Goal: Task Accomplishment & Management: Complete application form

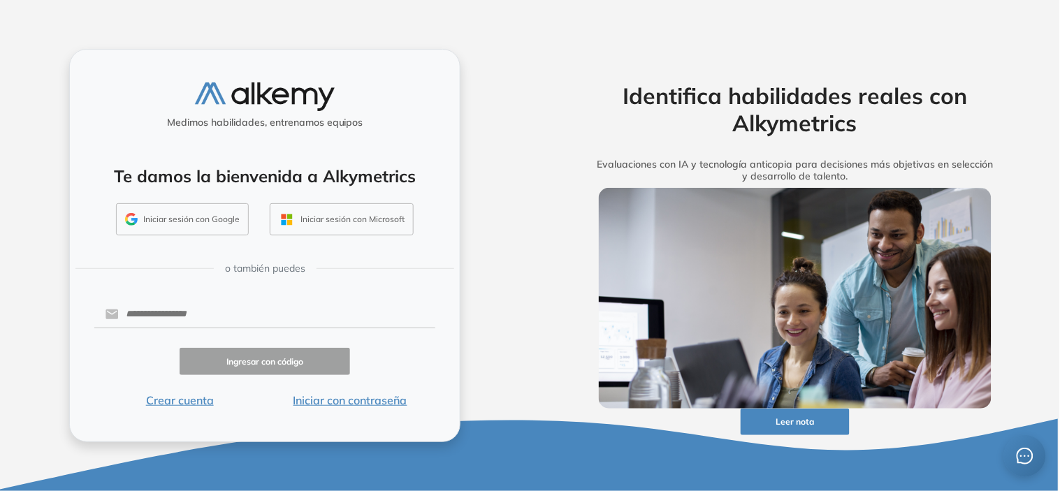
click at [389, 405] on button "Iniciar con contraseña" at bounding box center [350, 400] width 170 height 17
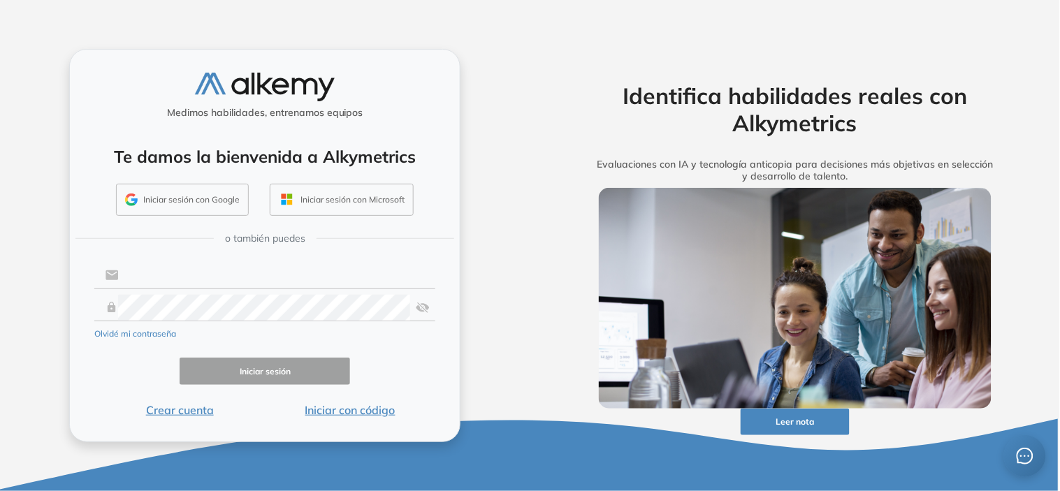
type input "**********"
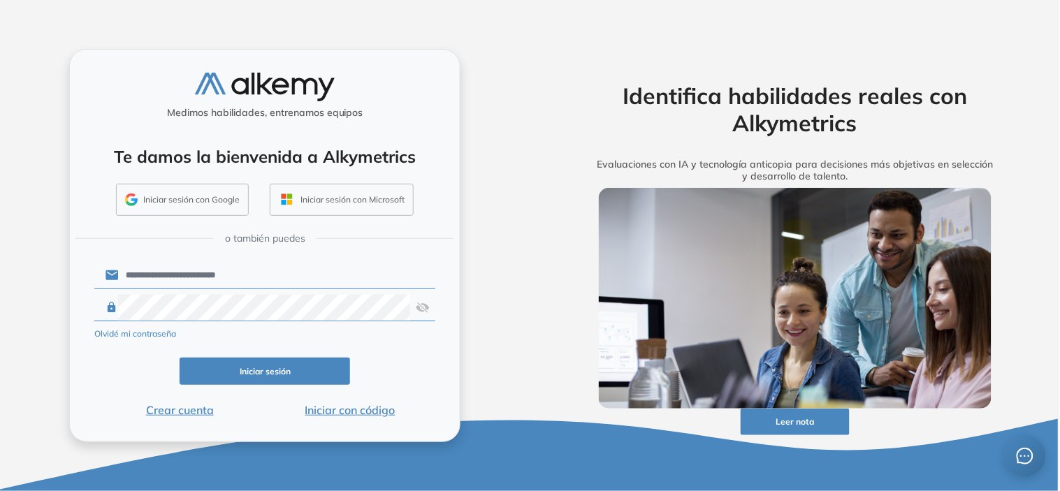
click at [287, 380] on button "Iniciar sesión" at bounding box center [265, 371] width 170 height 27
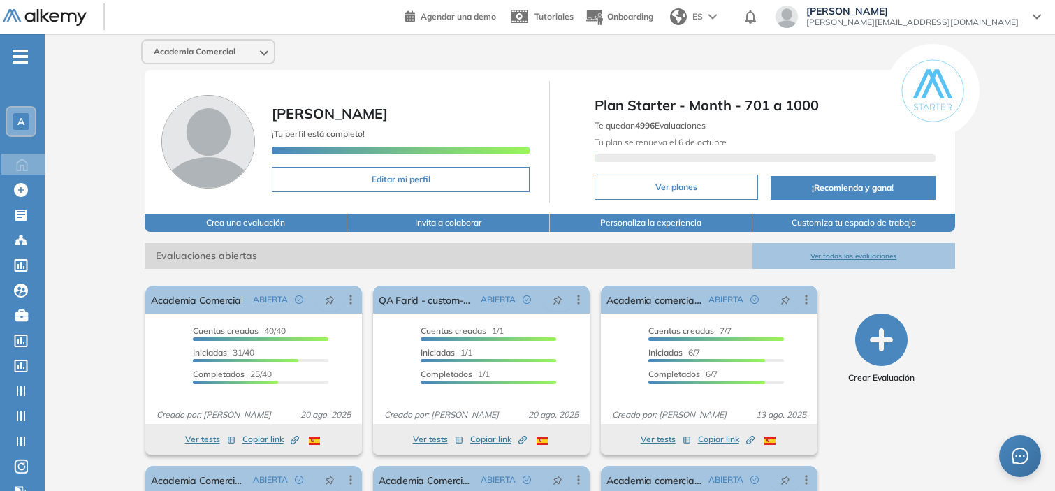
click at [29, 115] on div "A" at bounding box center [21, 122] width 28 height 28
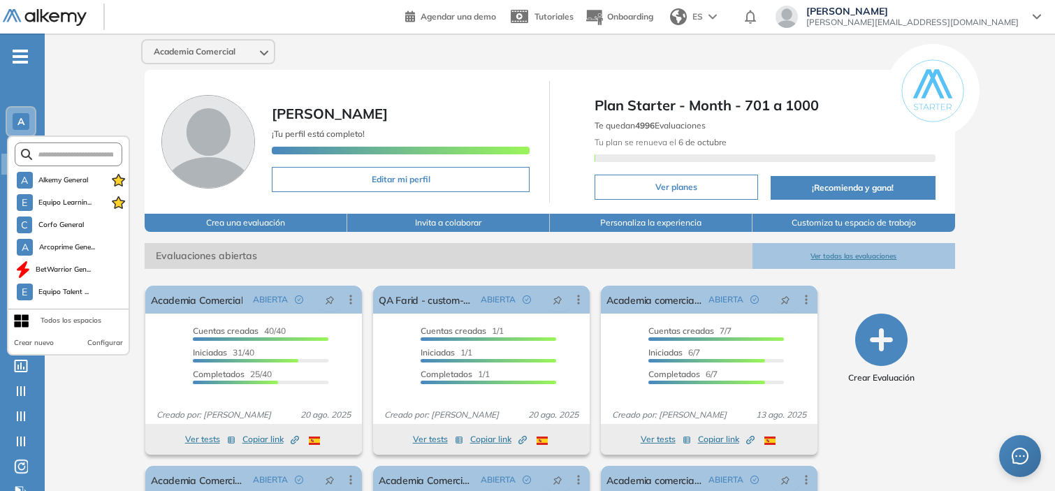
click at [59, 147] on form at bounding box center [69, 154] width 108 height 24
click at [66, 150] on input "text" at bounding box center [72, 154] width 81 height 10
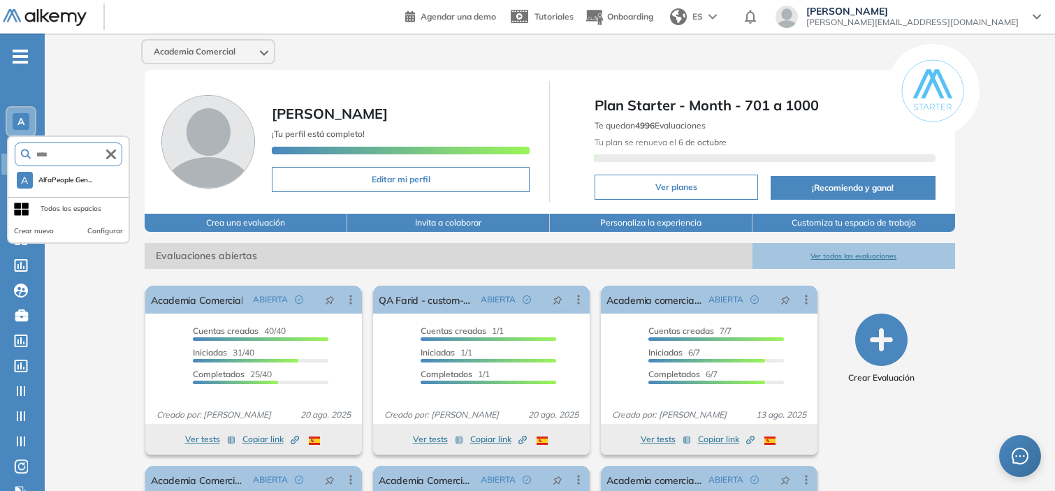
click at [73, 157] on input "****" at bounding box center [68, 154] width 75 height 10
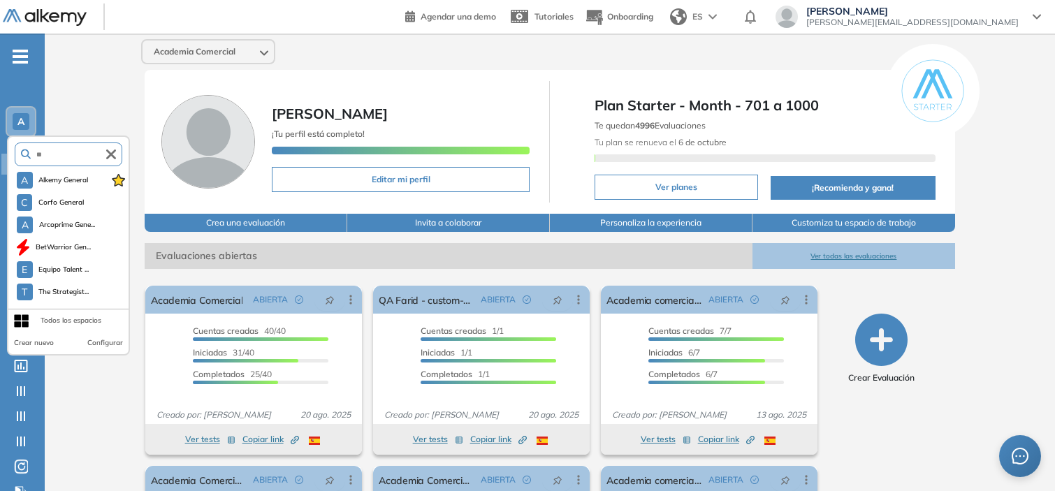
type input "*"
click at [71, 169] on li "A Alkemy General" at bounding box center [71, 180] width 115 height 22
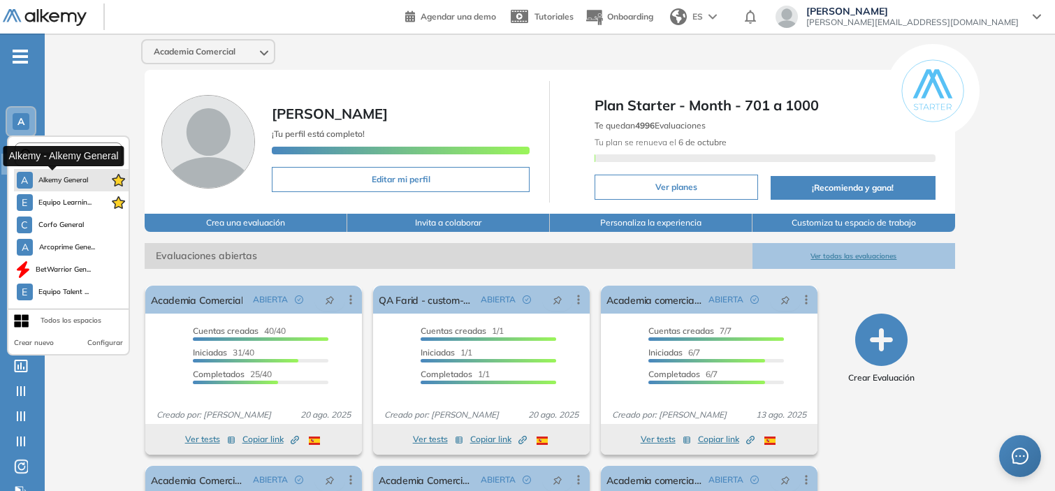
click at [59, 179] on span "Alkemy General" at bounding box center [63, 180] width 50 height 11
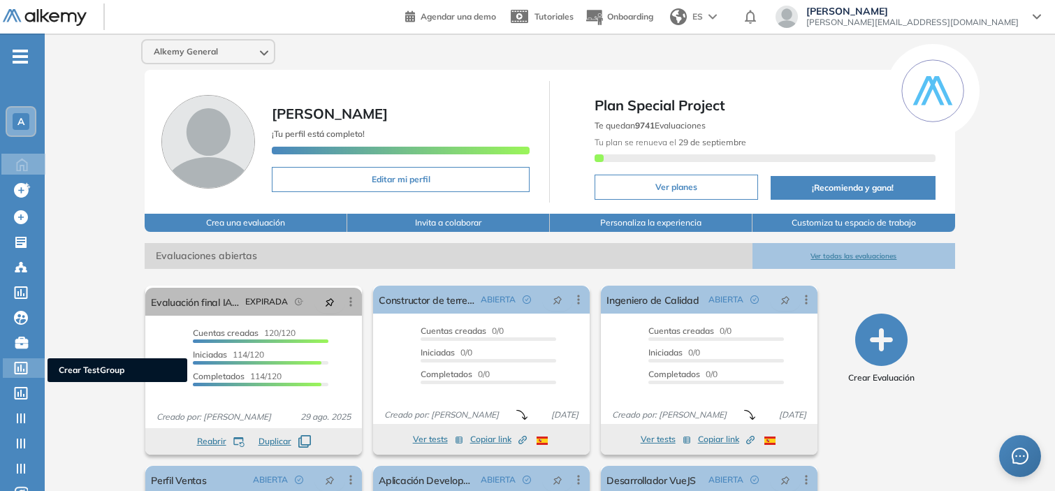
click at [22, 362] on icon at bounding box center [21, 368] width 13 height 13
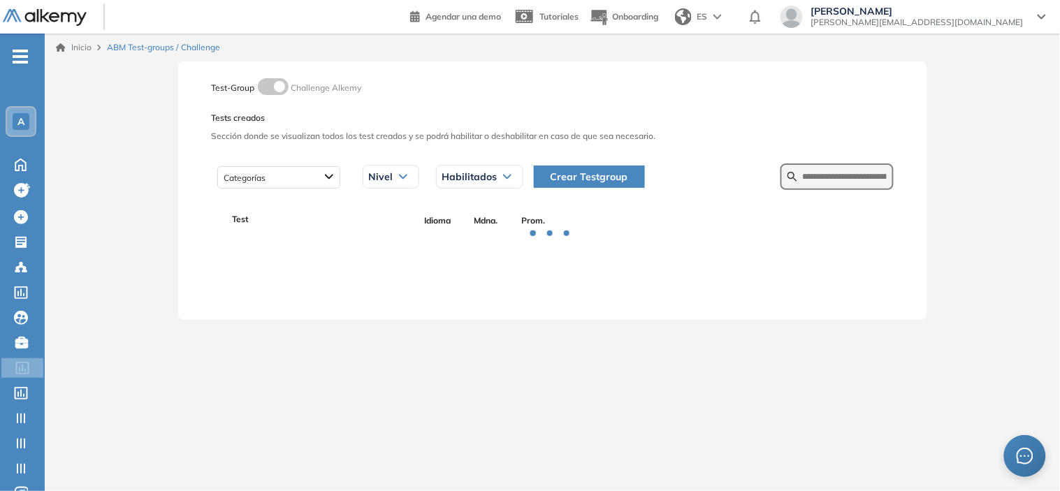
click at [571, 186] on button "Crear Testgroup" at bounding box center [589, 177] width 111 height 22
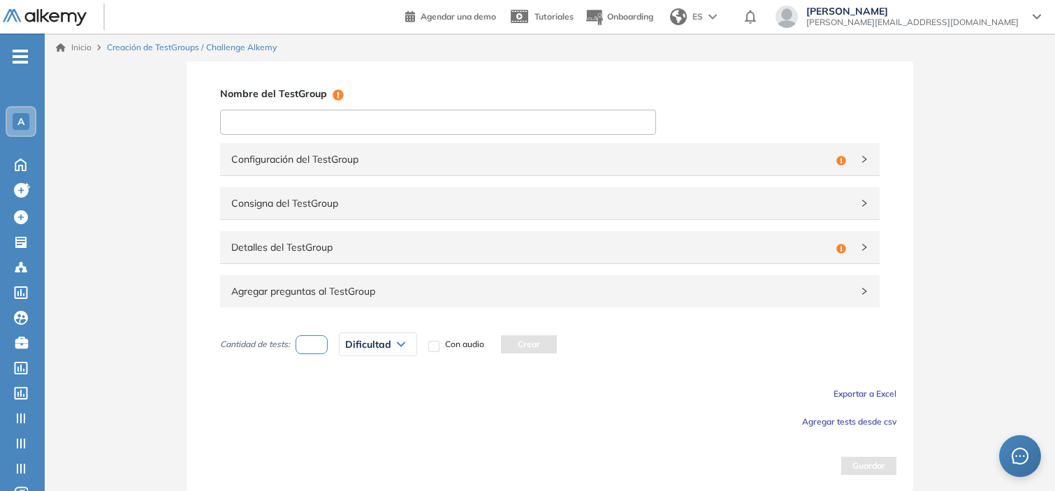
click at [387, 123] on input at bounding box center [438, 122] width 436 height 25
paste input "**********"
type input "**********"
paste input "**********"
type input "**********"
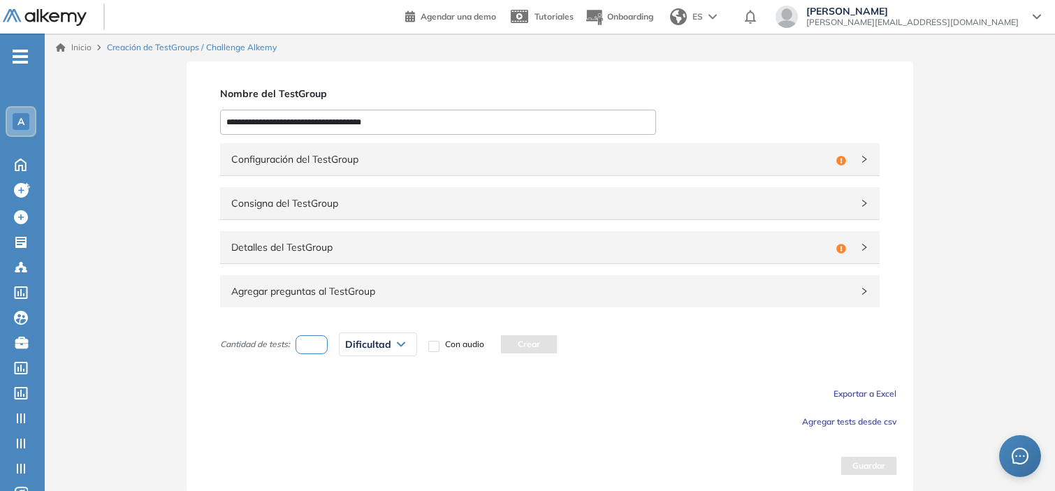
click at [486, 154] on span "Configuración del TestGroup" at bounding box center [530, 159] width 599 height 15
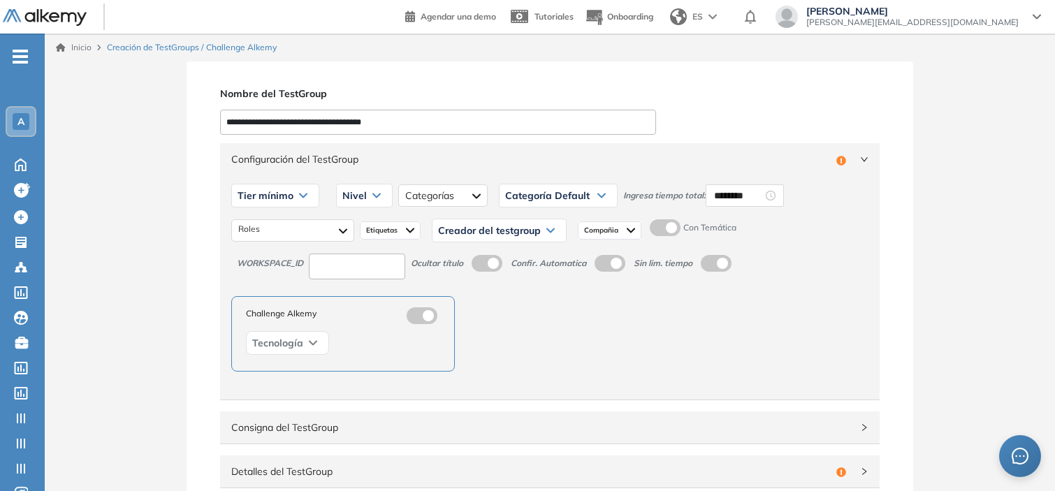
click at [356, 260] on input at bounding box center [357, 267] width 96 height 26
type input "*"
click at [728, 199] on input "********" at bounding box center [738, 195] width 49 height 15
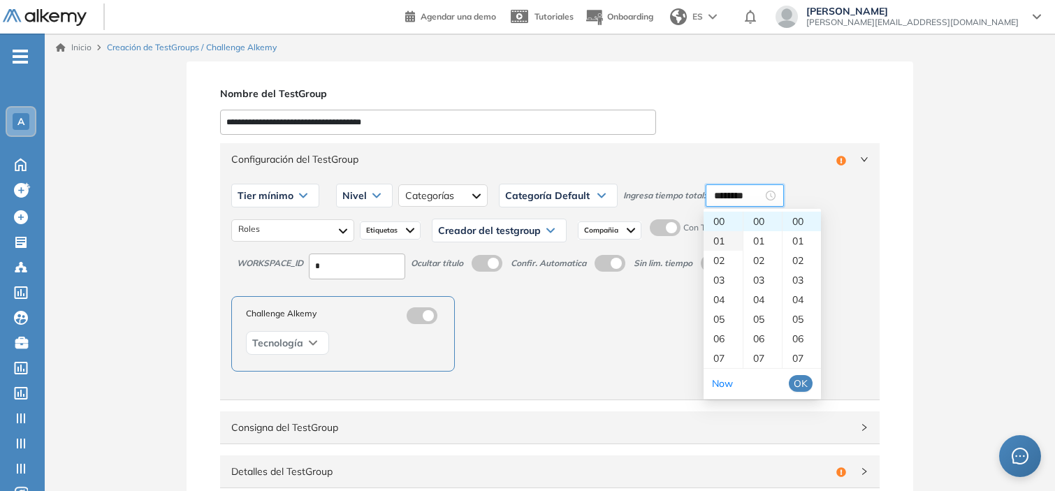
click at [712, 240] on div "01" at bounding box center [722, 241] width 39 height 20
type input "********"
click at [800, 384] on span "OK" at bounding box center [800, 383] width 14 height 15
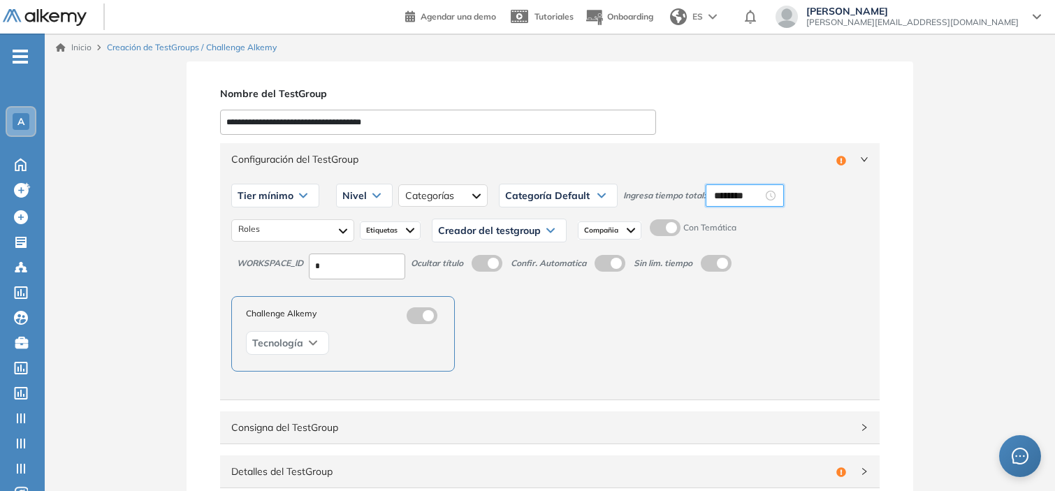
click at [666, 228] on label at bounding box center [665, 227] width 31 height 17
click at [305, 198] on div "Tier mínimo" at bounding box center [275, 195] width 87 height 22
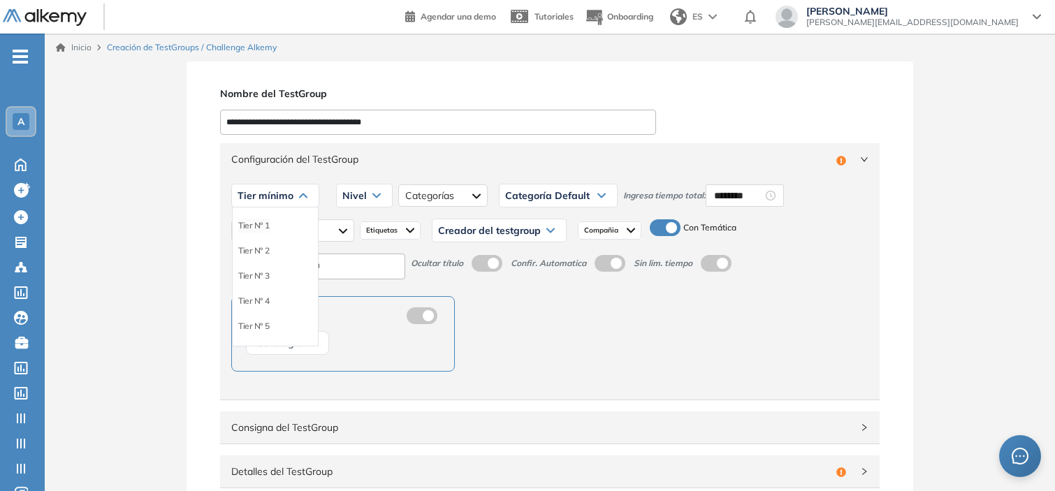
click at [263, 220] on li "Tier N° 1" at bounding box center [253, 226] width 31 height 14
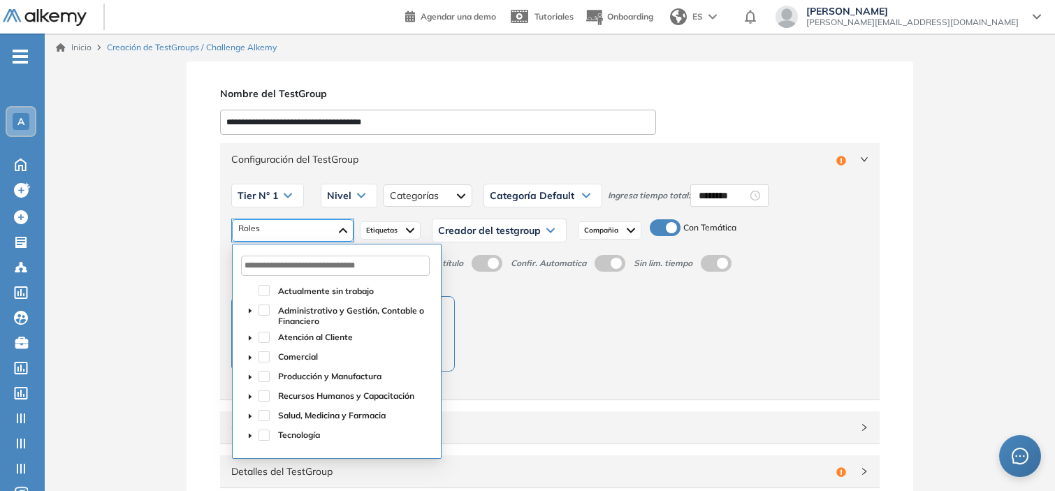
click at [337, 231] on div at bounding box center [293, 230] width 122 height 22
click at [309, 269] on input "text" at bounding box center [335, 266] width 189 height 20
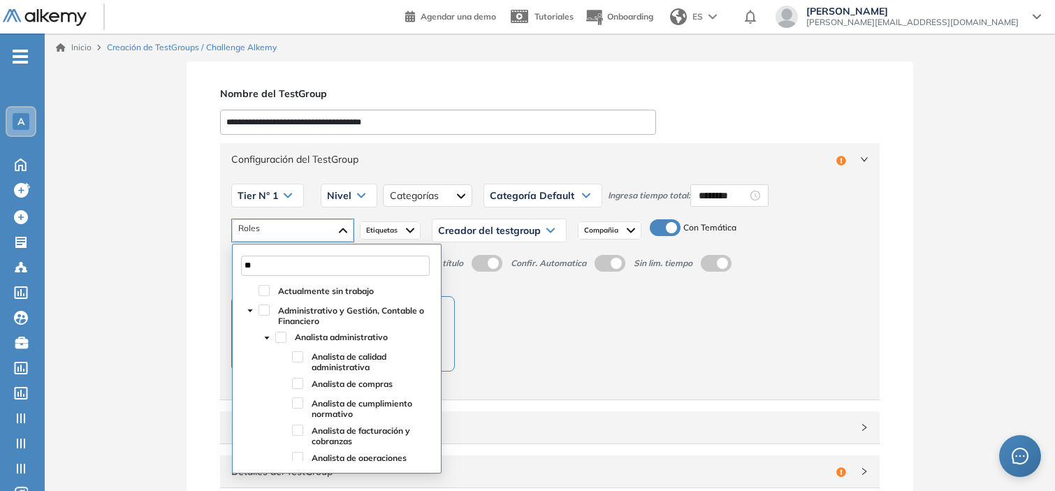
type input "*"
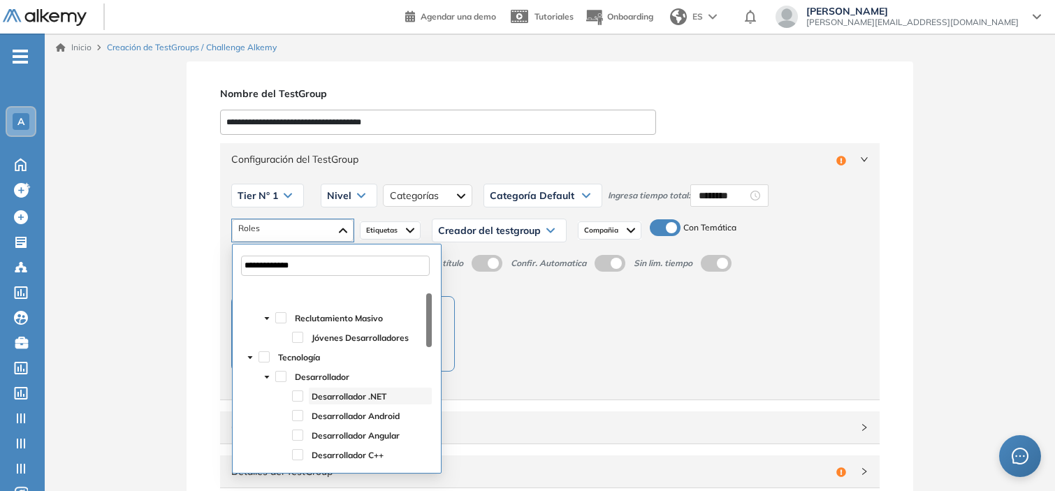
scroll to position [65, 0]
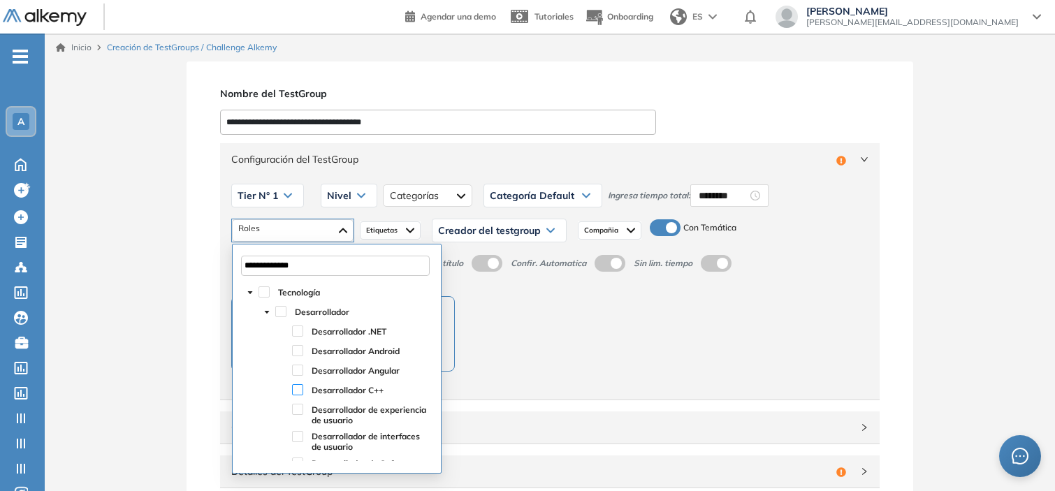
click at [302, 388] on span at bounding box center [297, 389] width 11 height 11
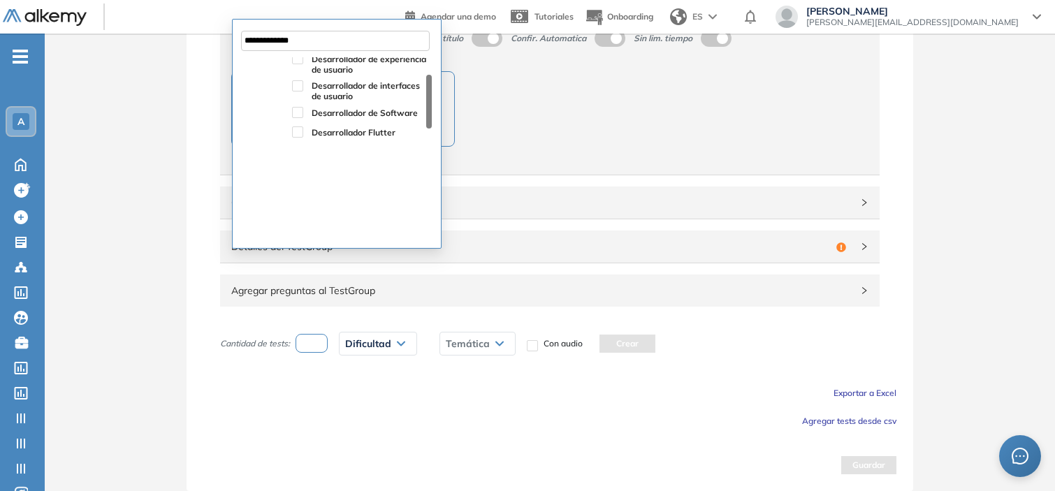
scroll to position [0, 0]
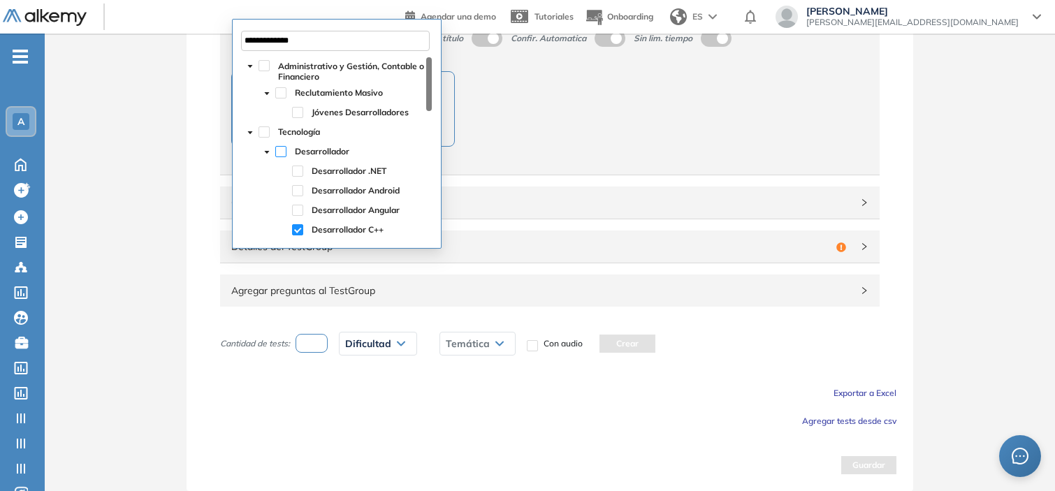
click at [281, 151] on span at bounding box center [280, 151] width 11 height 11
type input "**********"
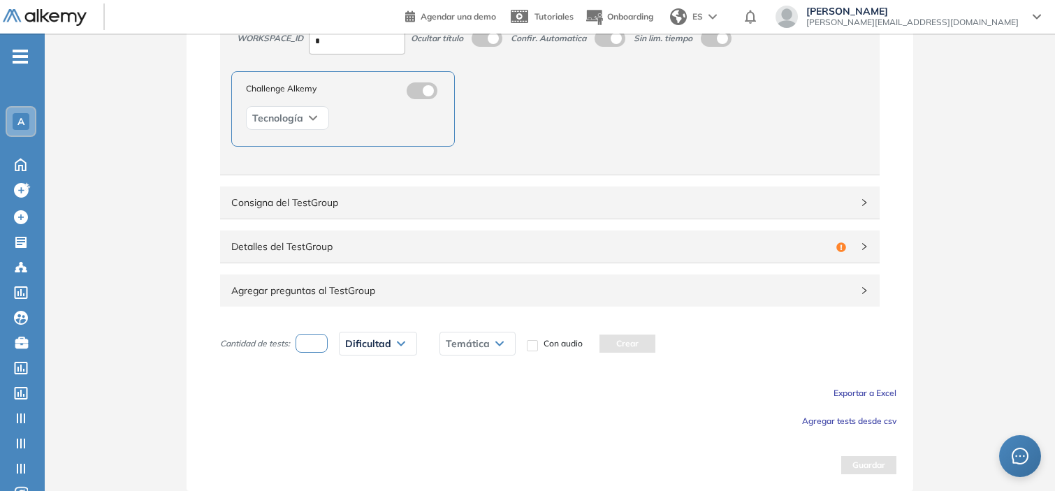
click at [515, 137] on div "Challenge Alkemy Tecnología" at bounding box center [390, 108] width 318 height 75
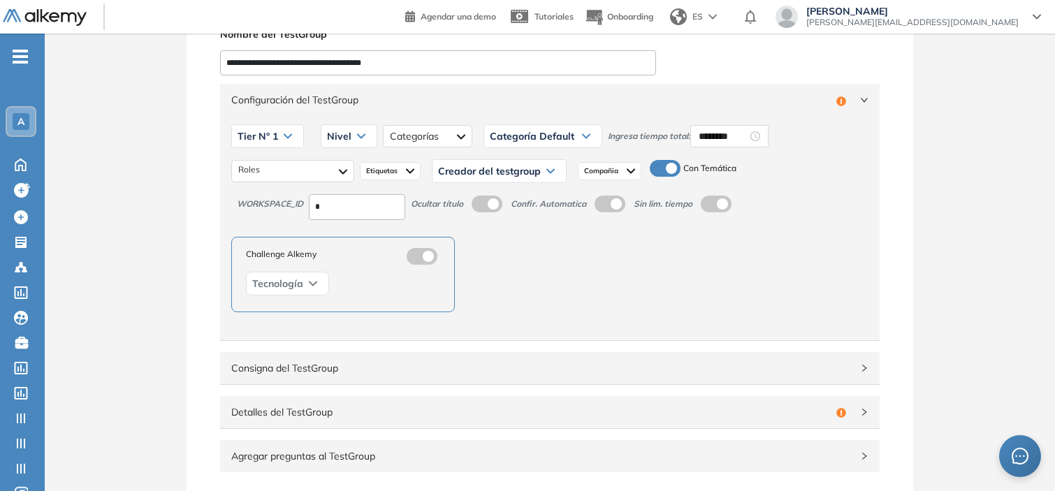
scroll to position [59, 0]
click at [493, 166] on span "Creador del testgroup" at bounding box center [489, 171] width 103 height 11
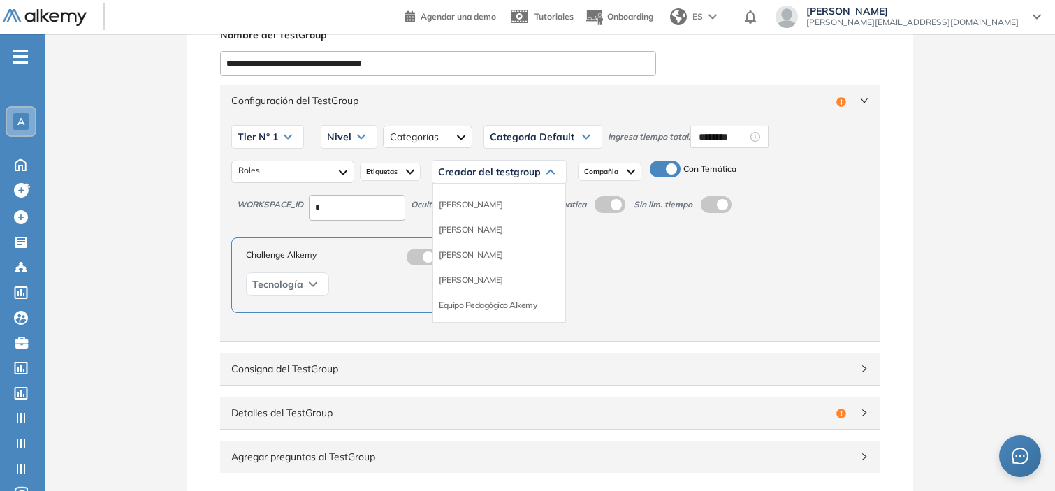
scroll to position [80, 0]
click at [515, 295] on li "Equipo Pedagógico Alkemy" at bounding box center [488, 298] width 98 height 14
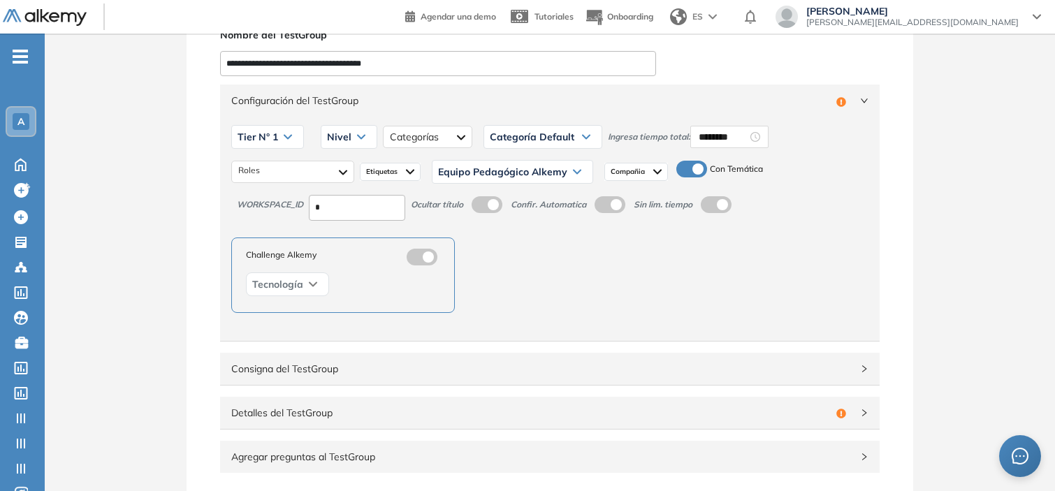
click at [351, 135] on div "Nivel" at bounding box center [348, 137] width 55 height 22
click at [345, 191] on li "Intermedio" at bounding box center [347, 192] width 39 height 14
click at [413, 409] on span "Detalles del TestGroup" at bounding box center [530, 412] width 599 height 15
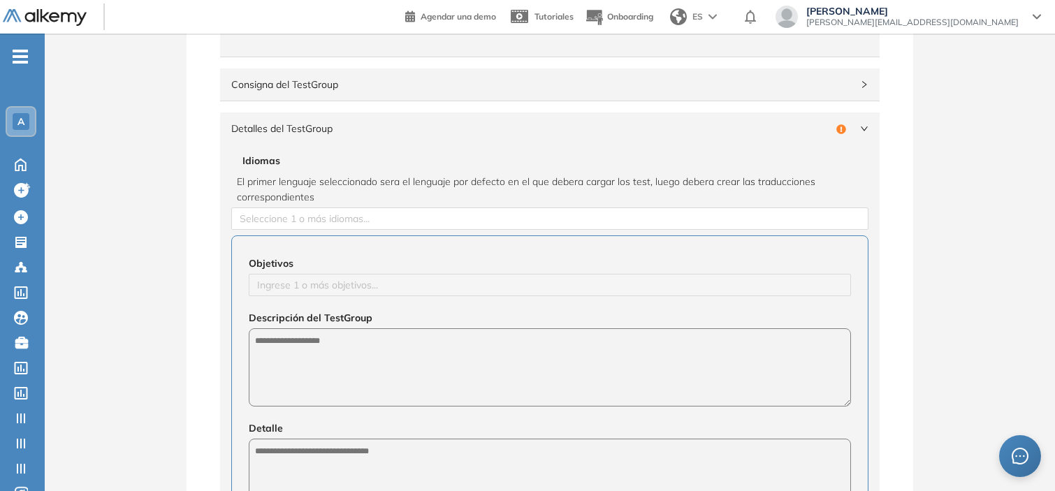
scroll to position [344, 0]
click at [306, 222] on div at bounding box center [550, 218] width 630 height 17
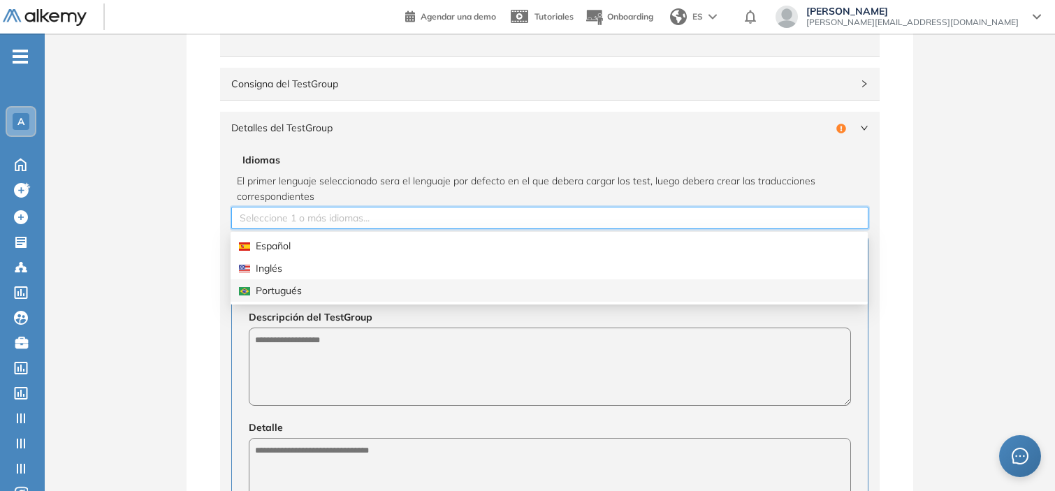
click at [314, 285] on div "Portugués" at bounding box center [549, 290] width 620 height 15
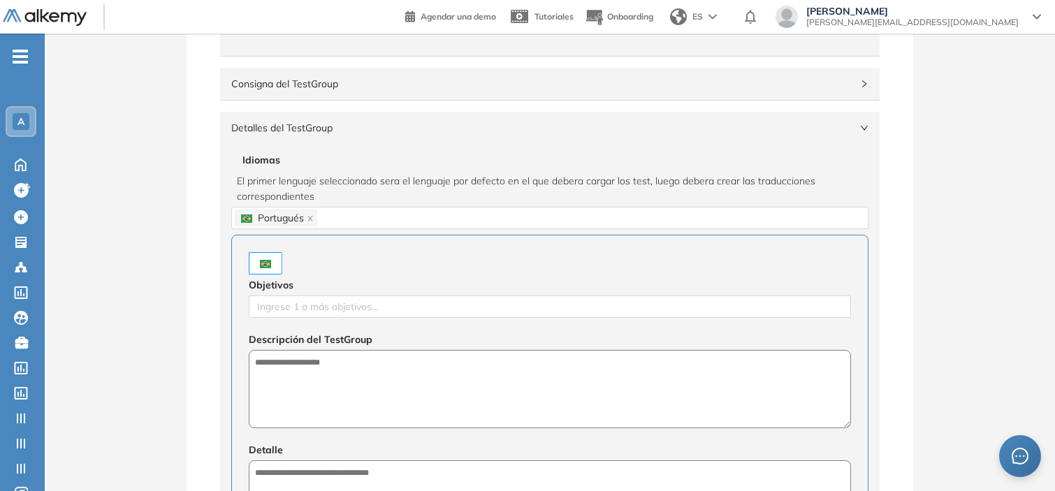
click at [144, 357] on div "**********" at bounding box center [550, 368] width 1010 height 1301
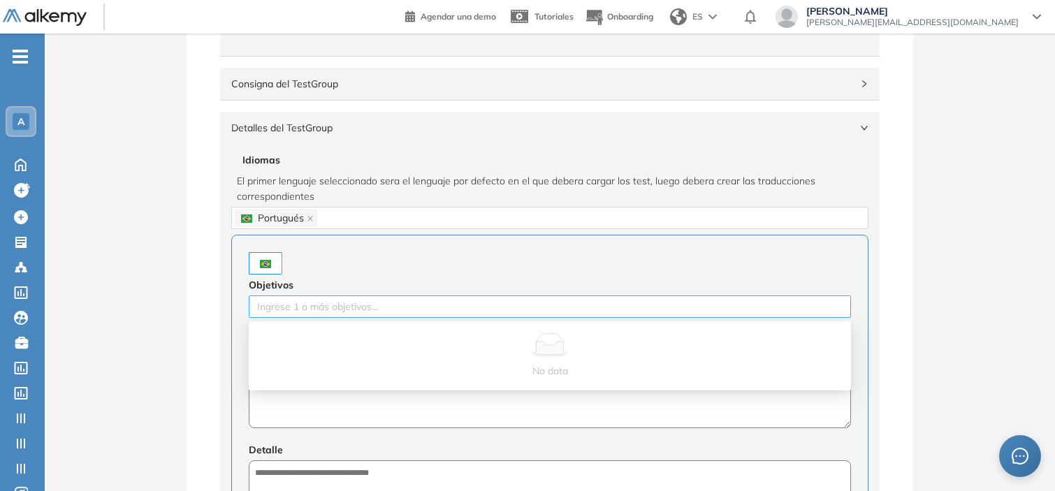
click at [282, 309] on div at bounding box center [549, 306] width 595 height 17
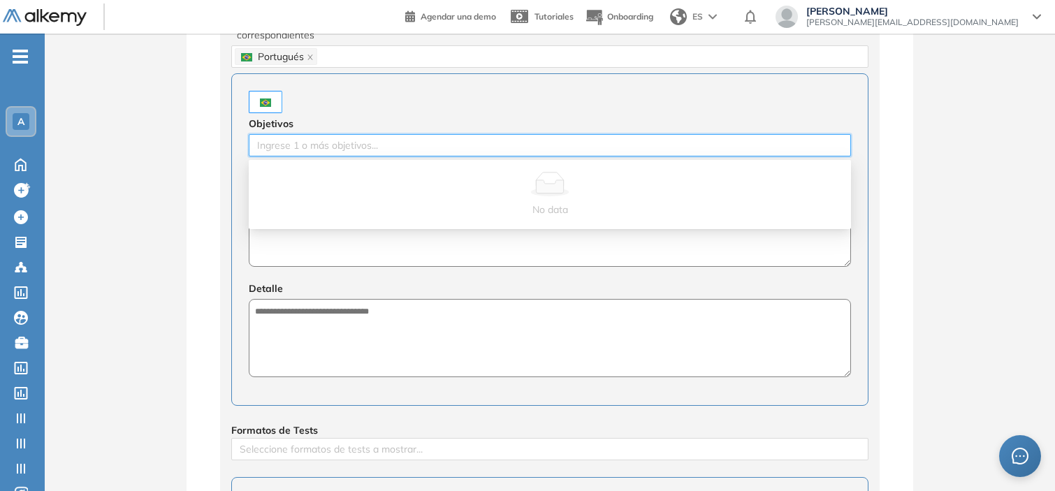
scroll to position [506, 0]
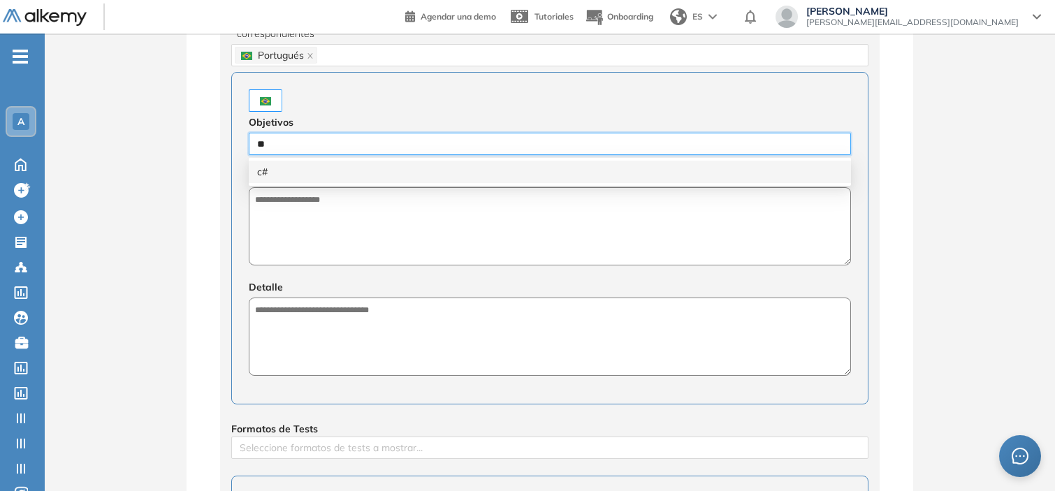
type input "*"
type input "**"
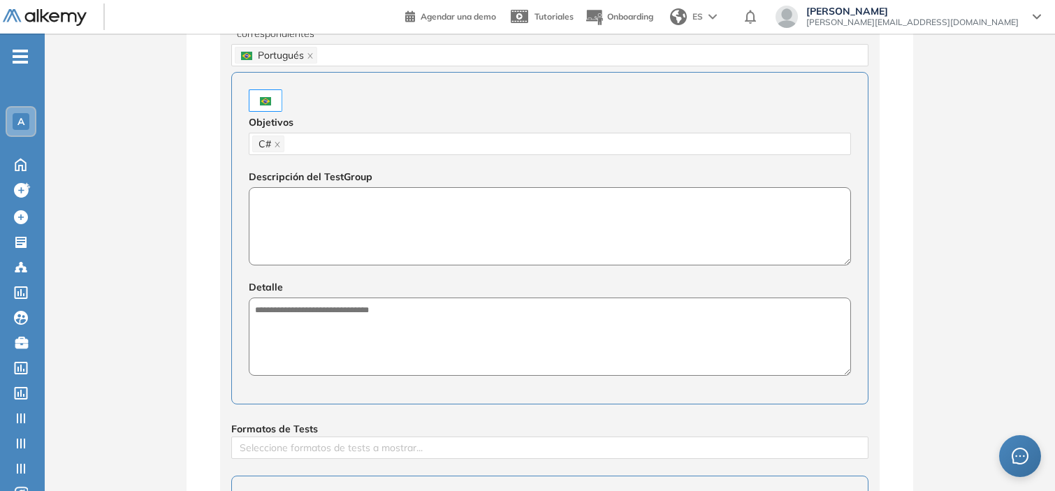
click at [384, 253] on textarea at bounding box center [550, 226] width 602 height 78
type textarea "*"
paste textarea "**********"
type textarea "**********"
click at [337, 325] on textarea at bounding box center [550, 337] width 602 height 78
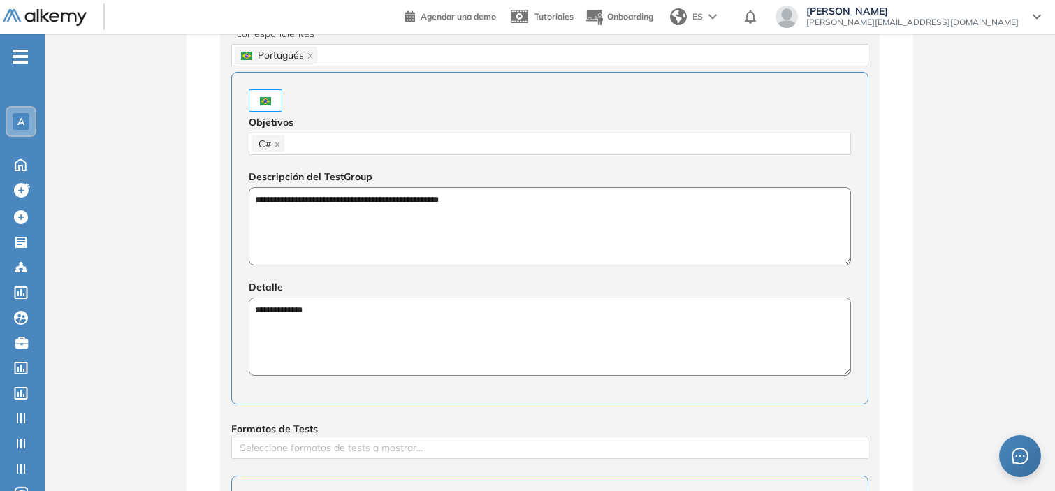
paste textarea "**********"
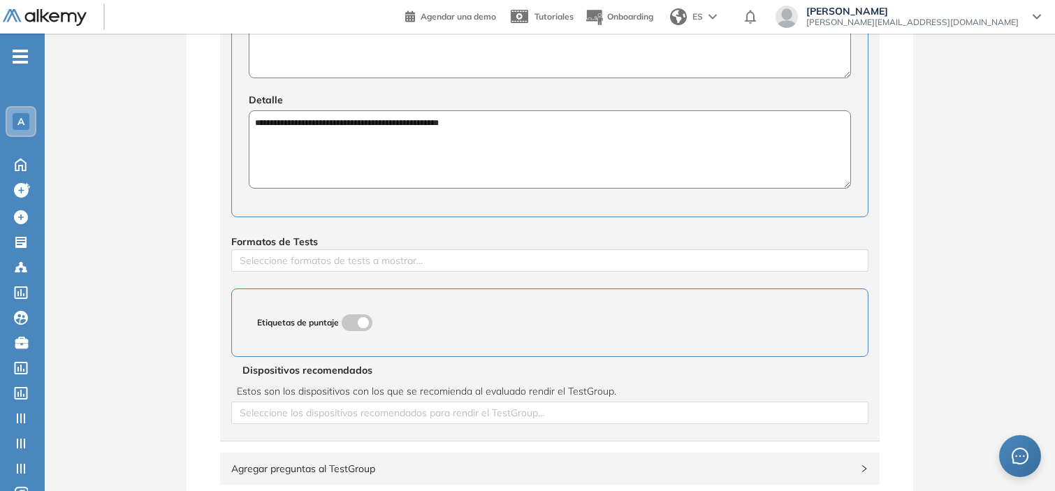
scroll to position [720, 0]
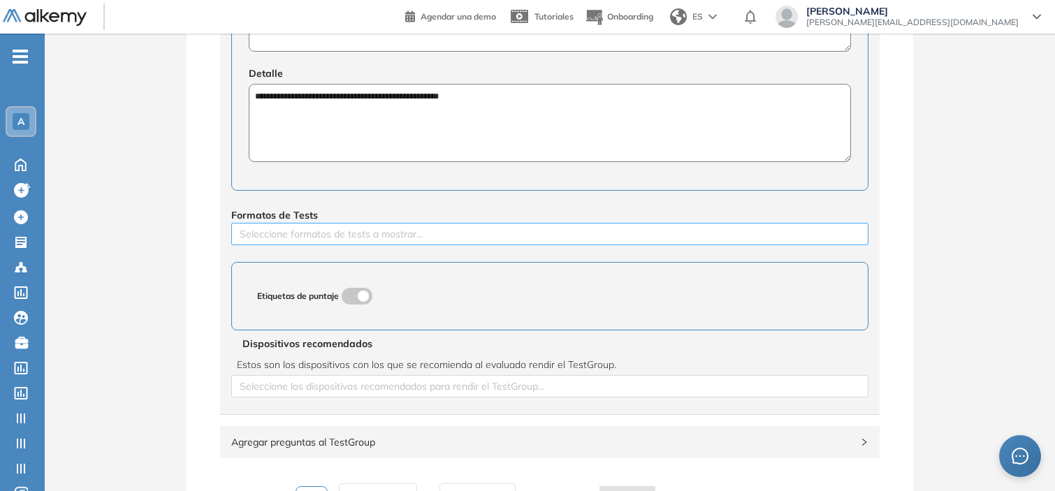
click at [338, 243] on div "Seleccione formatos de tests a mostrar..." at bounding box center [549, 234] width 637 height 22
type textarea "**********"
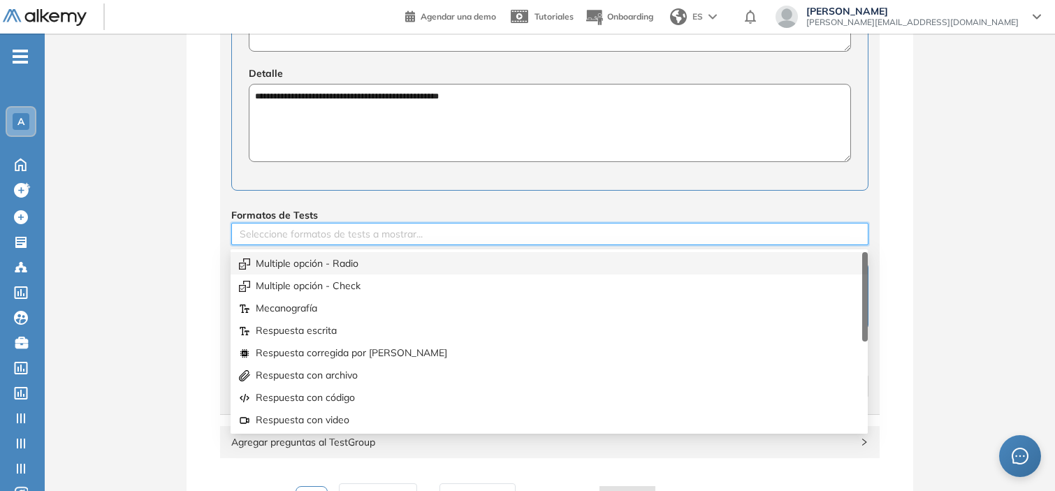
click at [339, 265] on div "Multiple opción - Radio" at bounding box center [549, 263] width 620 height 15
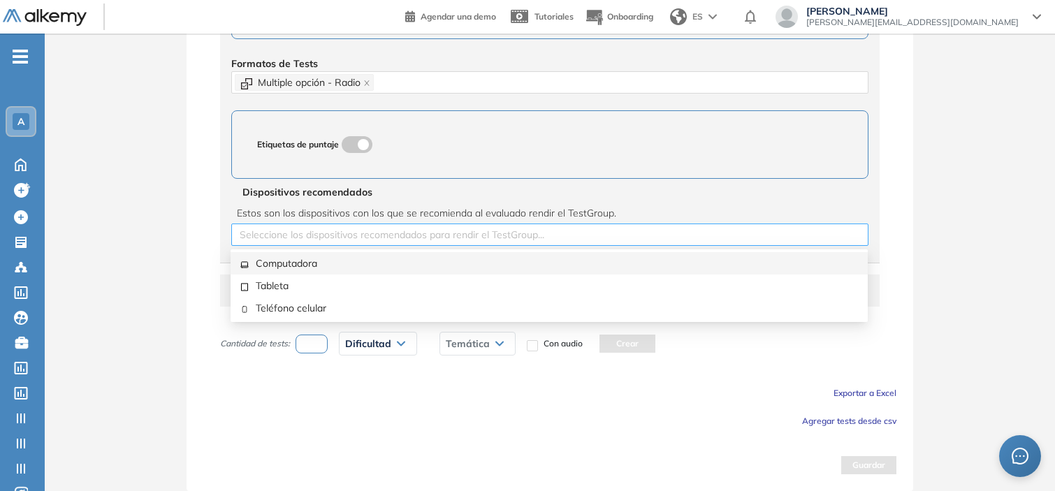
click at [329, 236] on div at bounding box center [550, 234] width 630 height 17
click at [310, 261] on div "Computadora" at bounding box center [549, 263] width 620 height 15
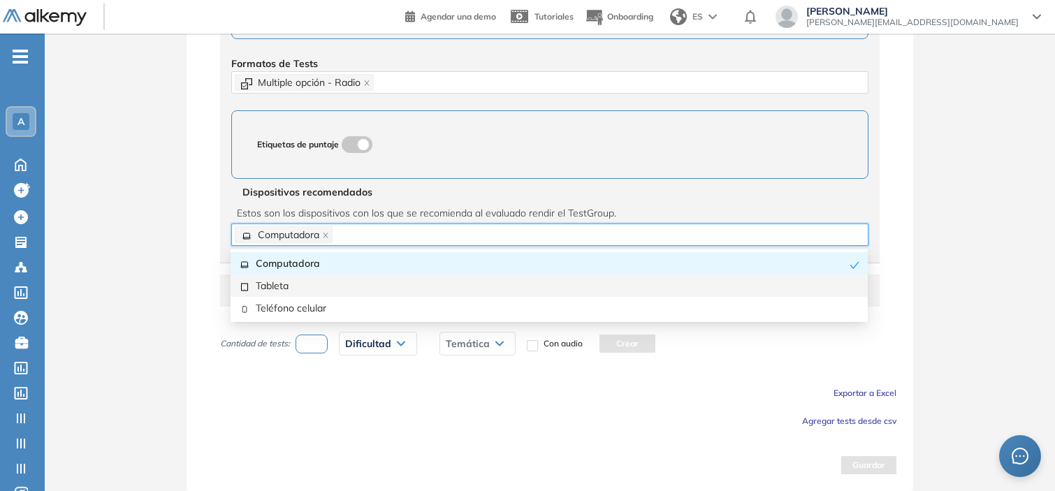
click at [277, 289] on div "Tableta" at bounding box center [549, 285] width 620 height 15
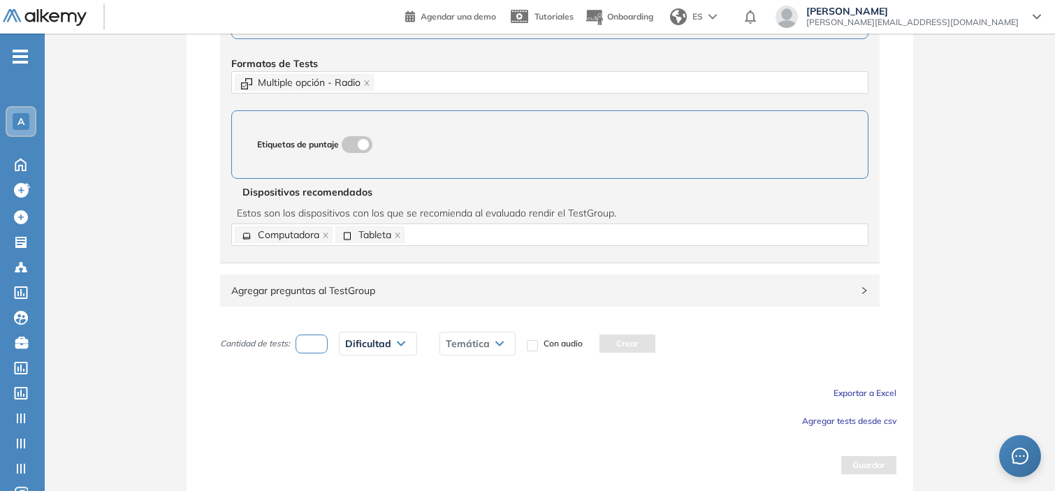
click at [813, 416] on span "Agregar tests desde csv" at bounding box center [849, 421] width 94 height 10
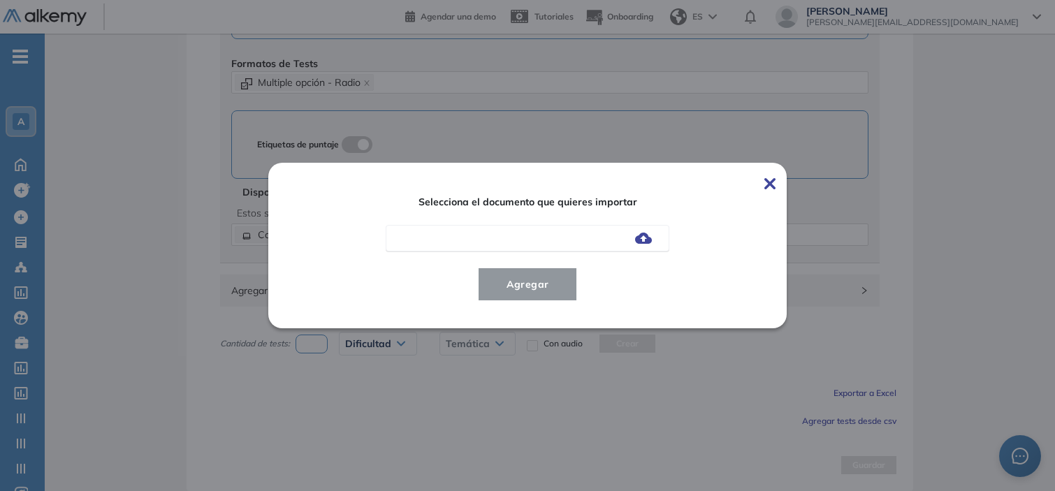
click at [641, 242] on img at bounding box center [643, 238] width 17 height 11
click at [0, 0] on input "file" at bounding box center [0, 0] width 0 height 0
click at [557, 285] on span "Agregar" at bounding box center [527, 284] width 65 height 17
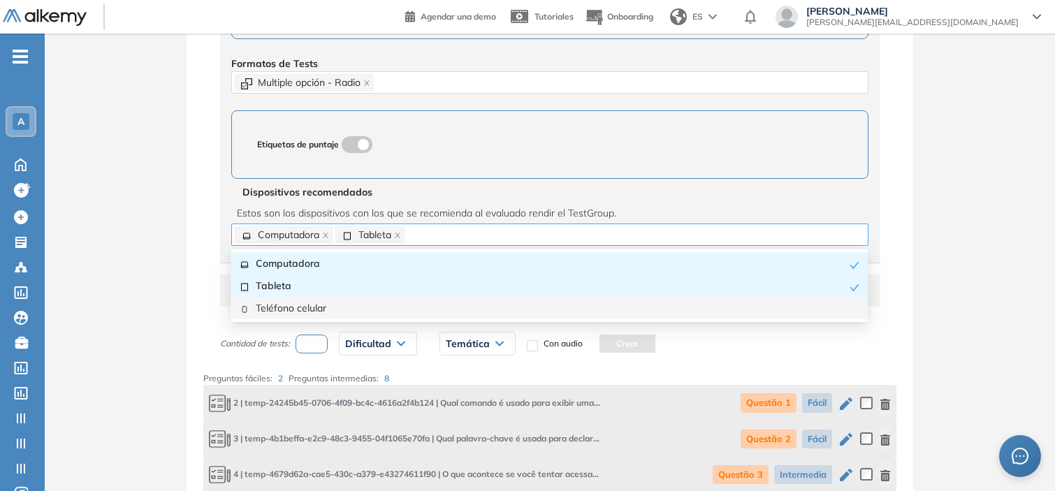
click at [469, 238] on div "Computadora Tableta" at bounding box center [550, 235] width 630 height 20
click at [332, 311] on div "Teléfono celular" at bounding box center [549, 307] width 620 height 15
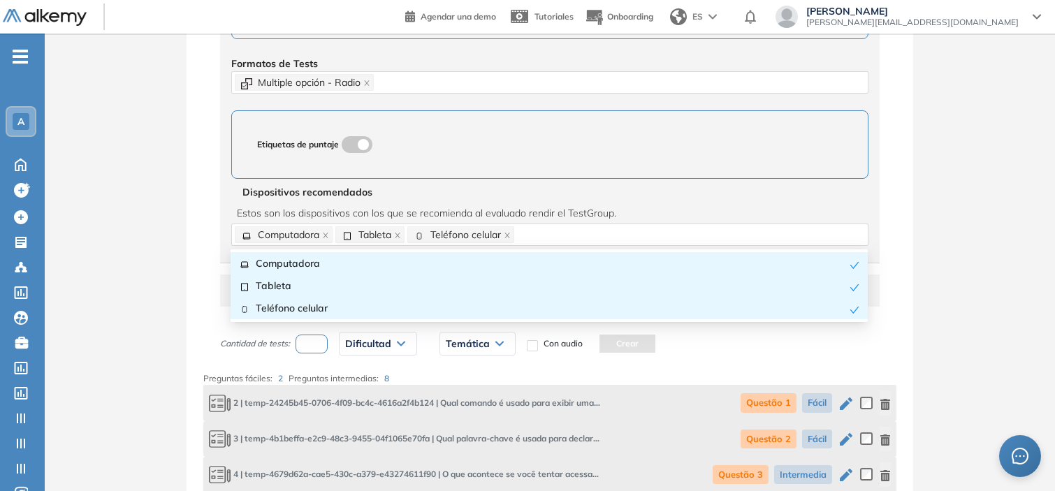
click at [163, 327] on div "**********" at bounding box center [550, 39] width 1010 height 1699
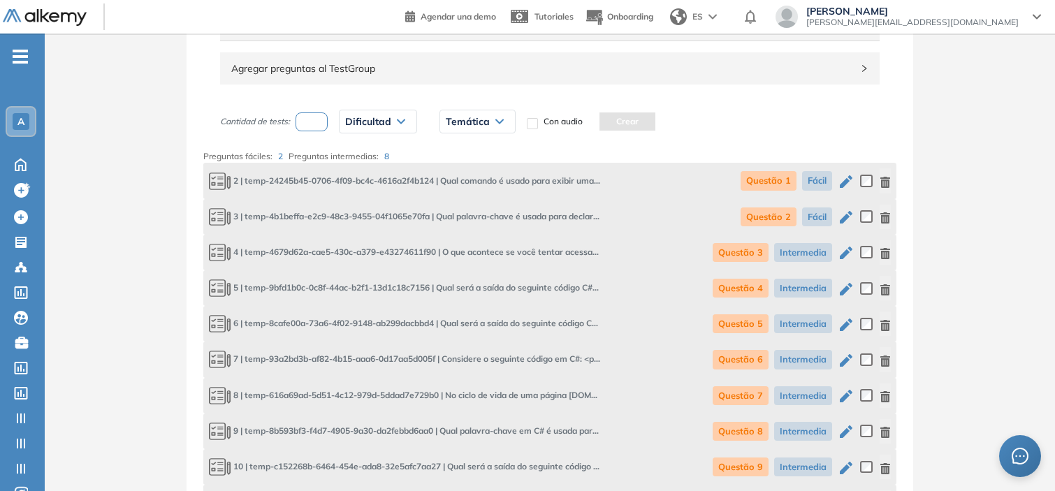
scroll to position [1120, 0]
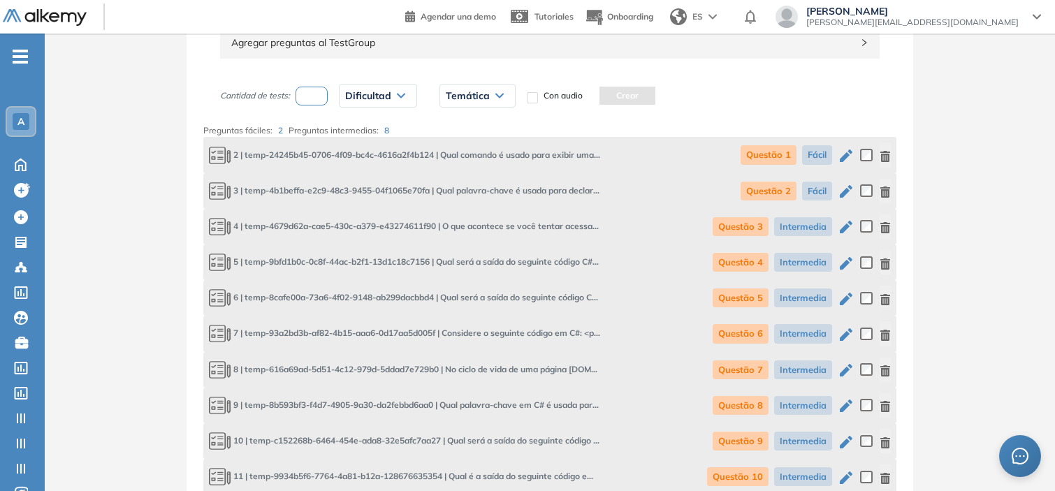
click at [313, 103] on input "number" at bounding box center [311, 96] width 32 height 19
type input "*"
click at [365, 98] on span "Dificultad" at bounding box center [368, 95] width 46 height 11
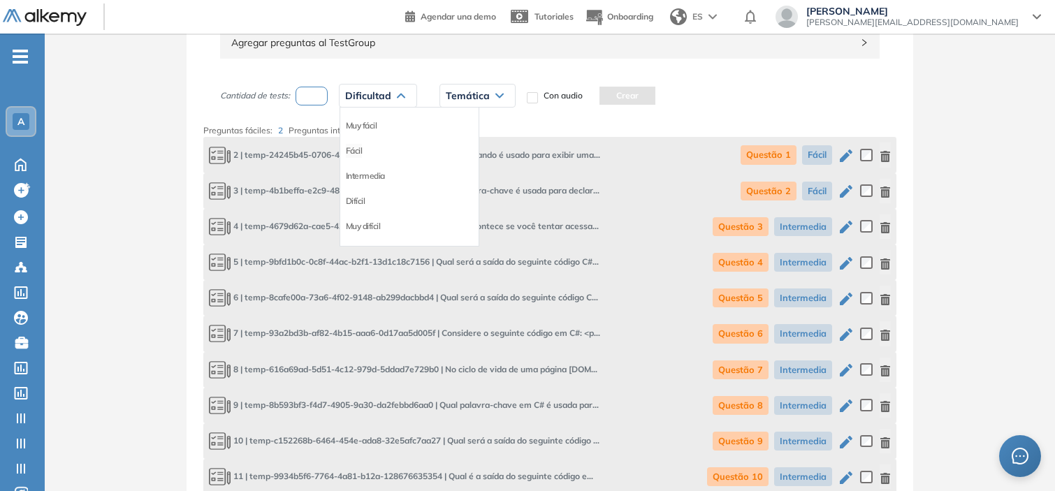
click at [359, 150] on li "Fácil" at bounding box center [354, 151] width 17 height 14
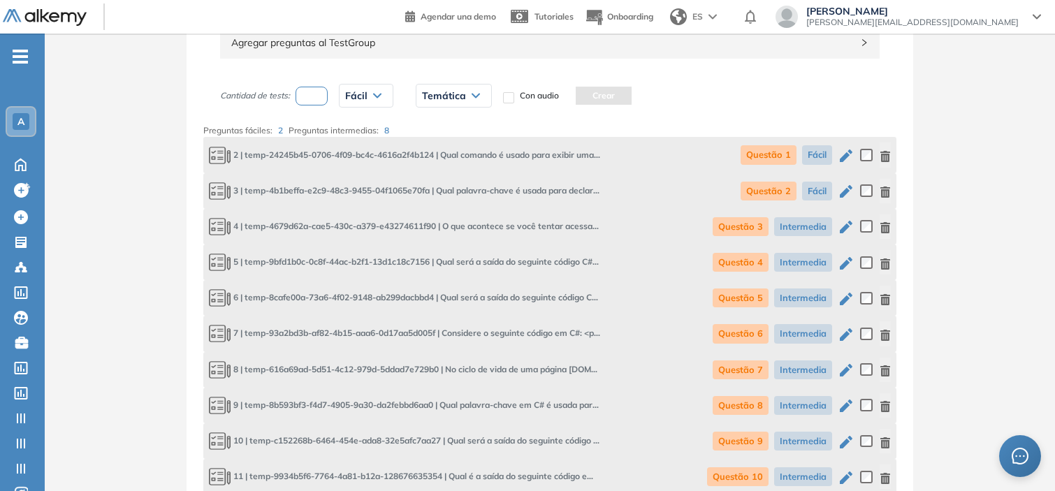
click at [476, 98] on icon at bounding box center [475, 96] width 8 height 6
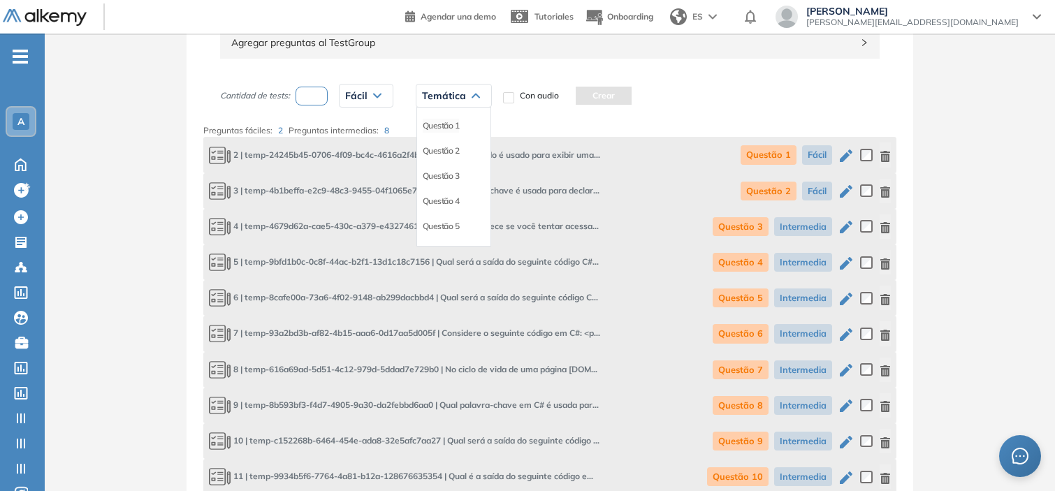
click at [452, 124] on li "Questão 1" at bounding box center [441, 126] width 37 height 14
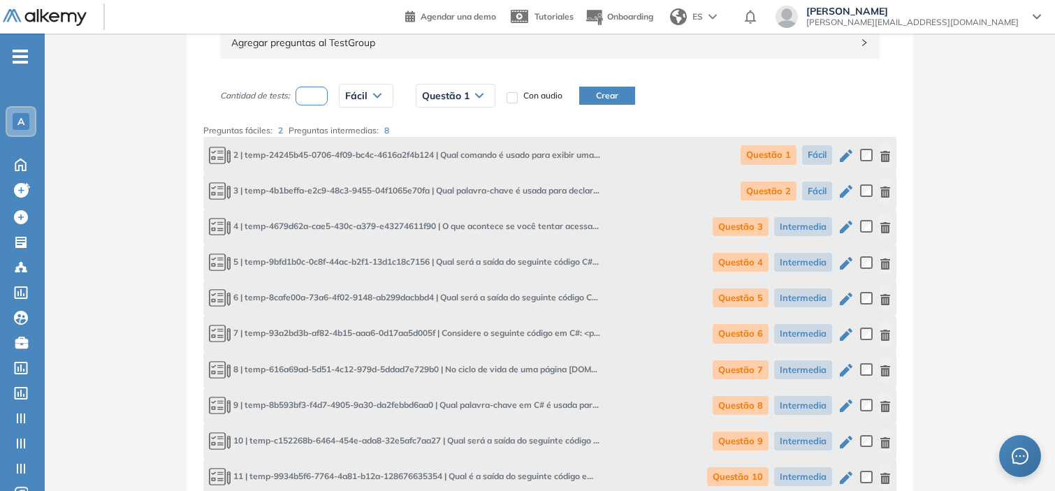
click at [612, 101] on button "Crear" at bounding box center [607, 96] width 56 height 18
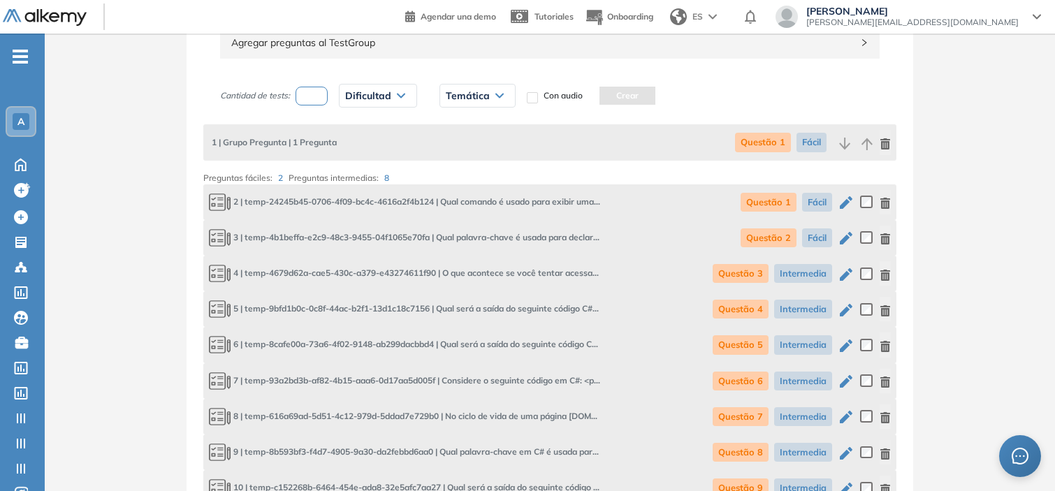
click at [325, 93] on input "number" at bounding box center [311, 96] width 32 height 19
type input "*"
click at [386, 93] on span "Dificultad" at bounding box center [368, 95] width 46 height 11
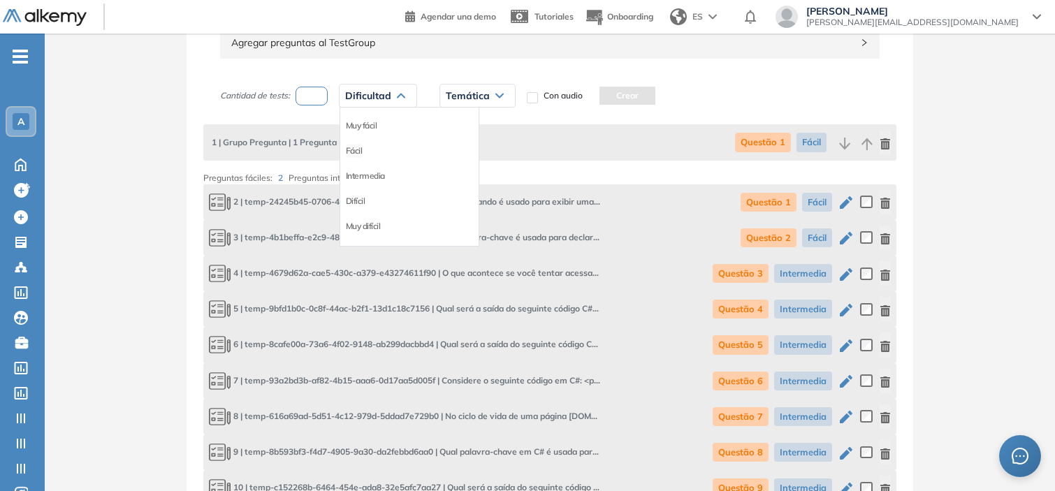
click at [355, 149] on li "Fácil" at bounding box center [354, 151] width 17 height 14
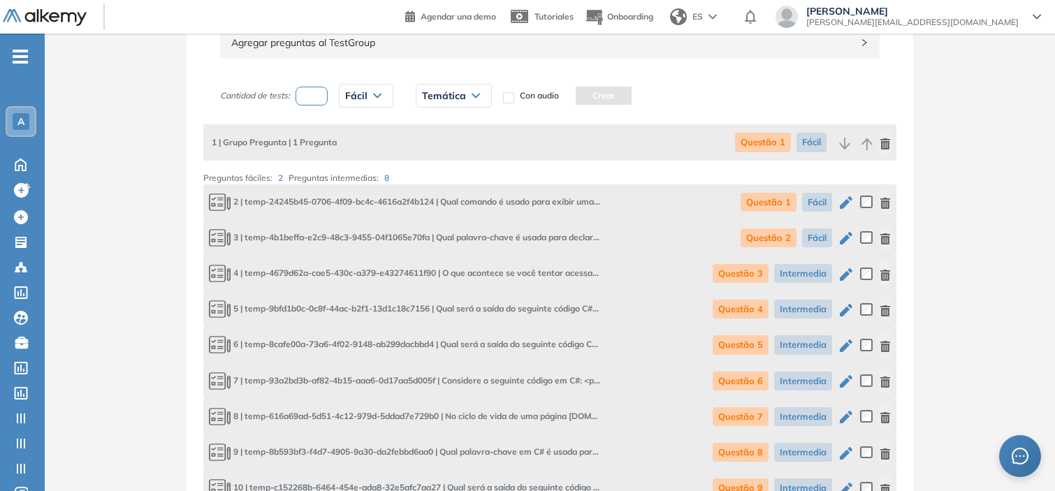
click at [460, 96] on span "Temática" at bounding box center [444, 95] width 44 height 11
click at [442, 155] on li "Questão 2" at bounding box center [441, 151] width 37 height 14
click at [611, 91] on button "Crear" at bounding box center [607, 96] width 56 height 18
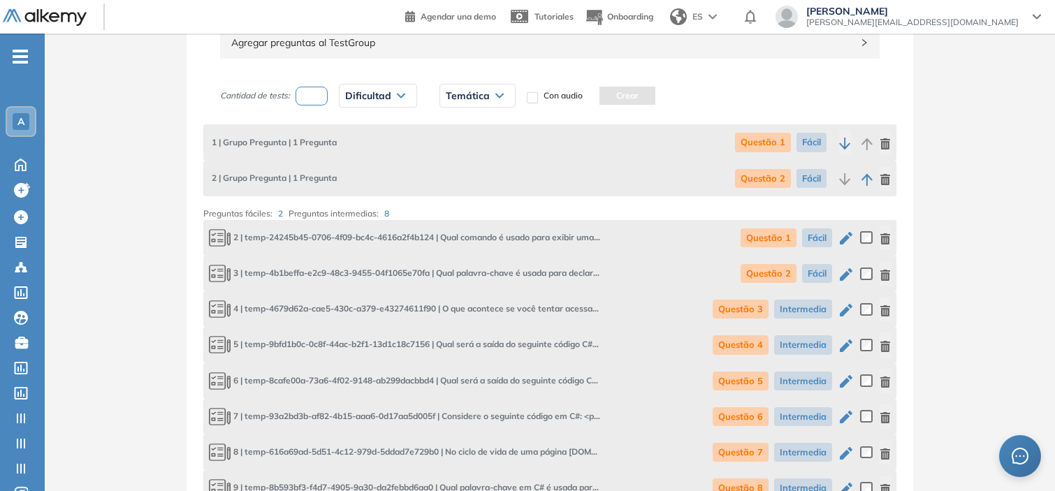
click at [316, 100] on input "number" at bounding box center [311, 96] width 32 height 19
type input "*"
click at [388, 91] on span "Dificultad" at bounding box center [368, 95] width 46 height 11
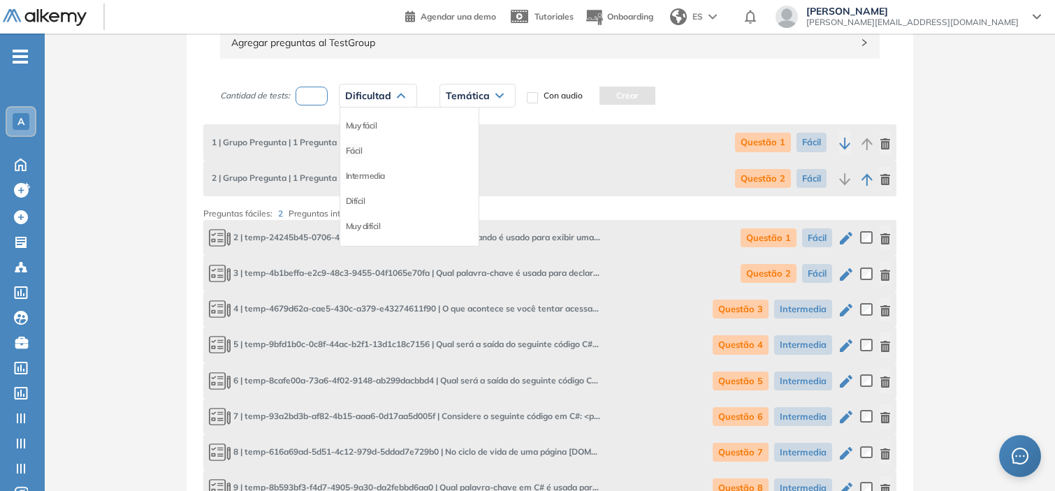
click at [351, 151] on li "Fácil" at bounding box center [354, 151] width 17 height 14
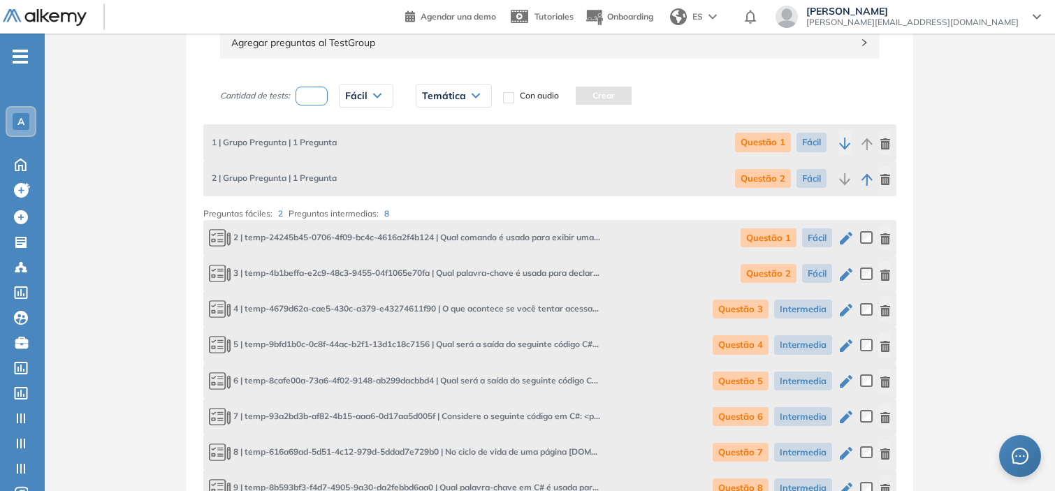
click at [451, 91] on span "Temática" at bounding box center [444, 95] width 44 height 11
click at [450, 173] on li "Questão 3" at bounding box center [441, 176] width 37 height 14
click at [608, 95] on button "Crear" at bounding box center [607, 96] width 56 height 18
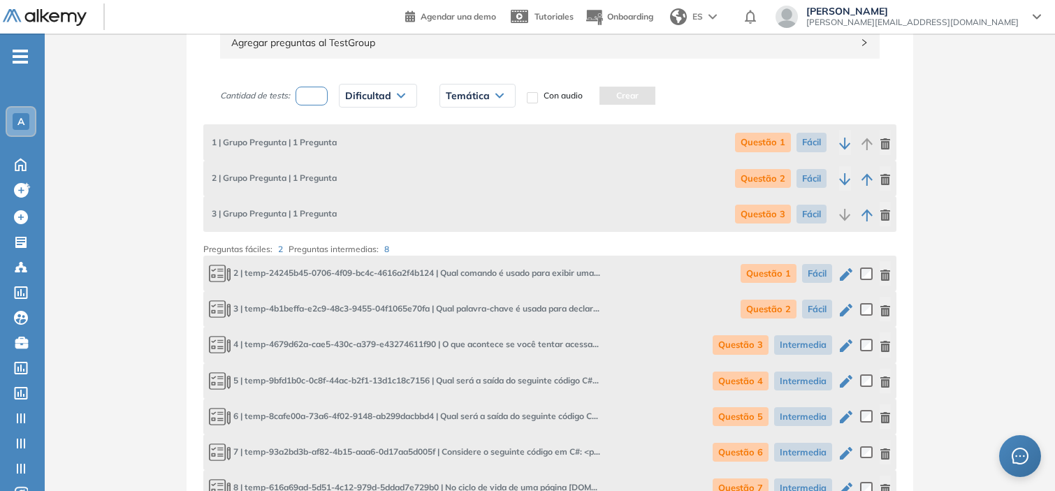
click at [318, 100] on input "number" at bounding box center [311, 96] width 32 height 19
type input "*"
click at [379, 98] on span "Dificultad" at bounding box center [368, 95] width 46 height 11
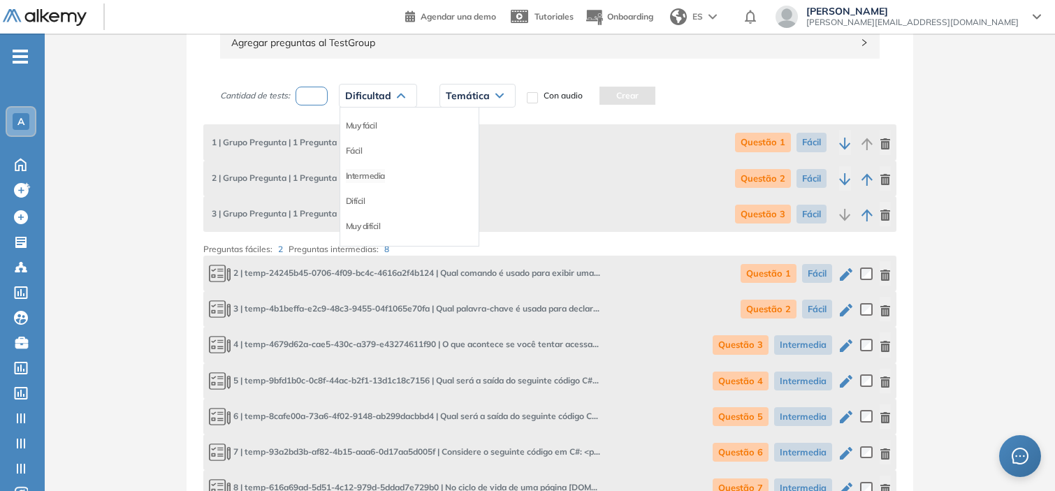
click at [365, 173] on li "Intermedia" at bounding box center [365, 176] width 39 height 14
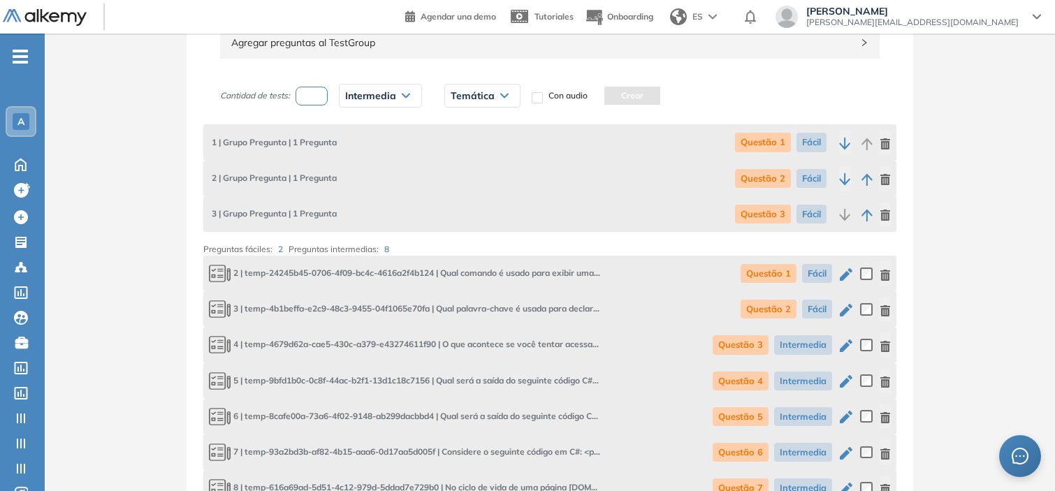
click at [887, 215] on icon "button" at bounding box center [884, 215] width 11 height 11
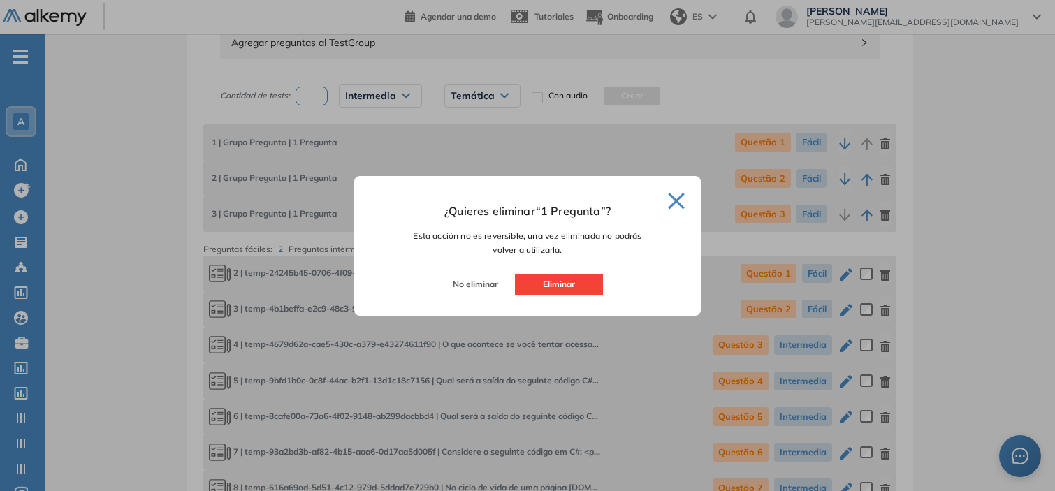
click at [577, 281] on button "Eliminar" at bounding box center [559, 284] width 88 height 21
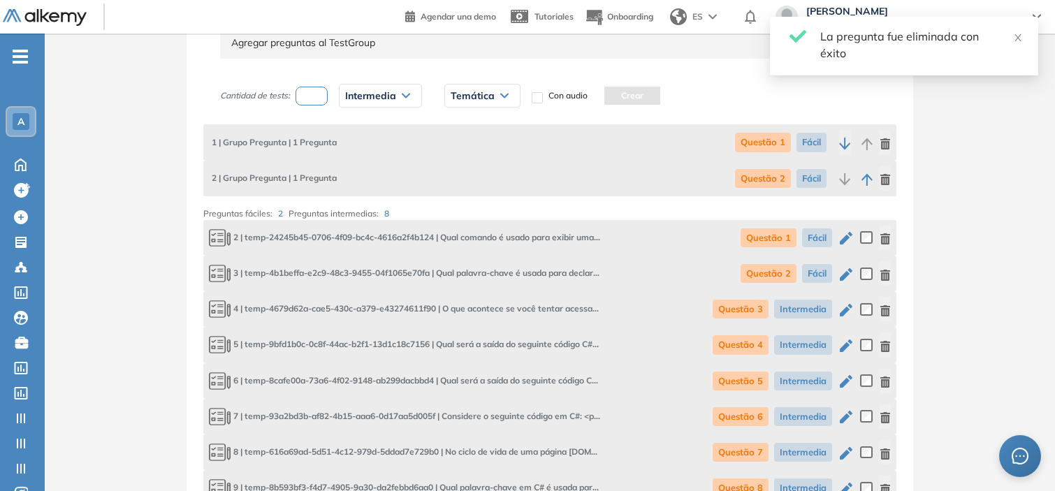
click at [479, 88] on div "Temática" at bounding box center [482, 96] width 75 height 22
click at [470, 173] on li "Questão 3" at bounding box center [469, 176] width 37 height 14
click at [650, 103] on button "Crear" at bounding box center [636, 96] width 56 height 18
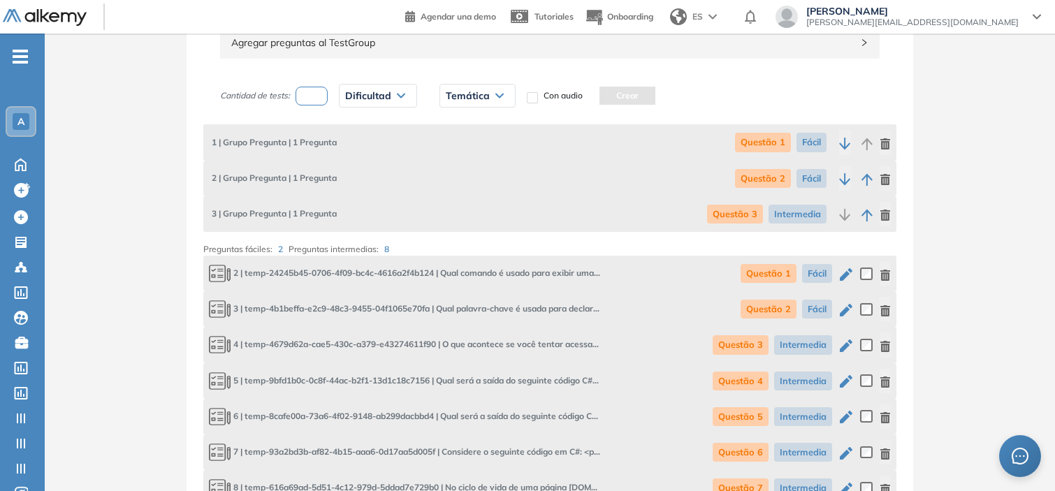
click at [318, 100] on input "number" at bounding box center [311, 96] width 32 height 19
type input "*"
click at [368, 98] on span "Dificultad" at bounding box center [368, 95] width 46 height 11
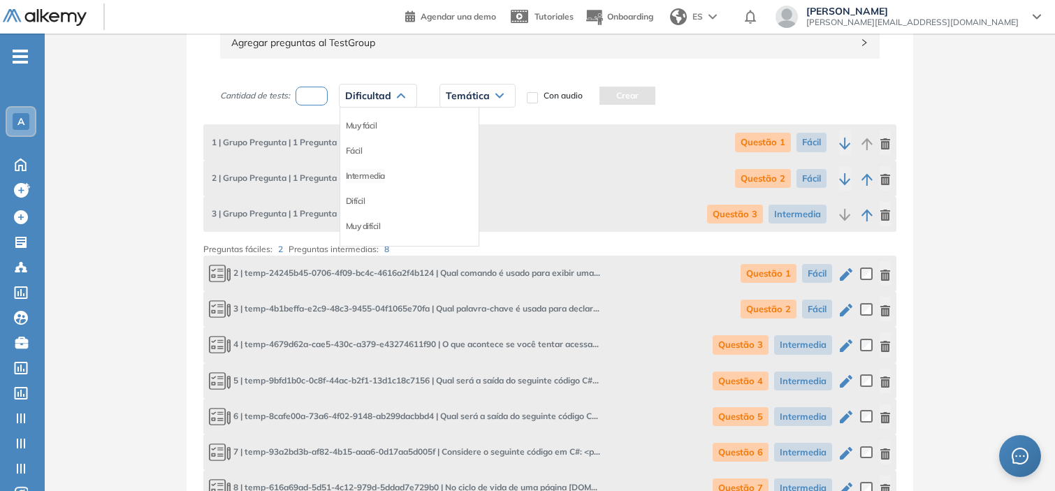
click at [368, 178] on li "Intermedia" at bounding box center [365, 176] width 39 height 14
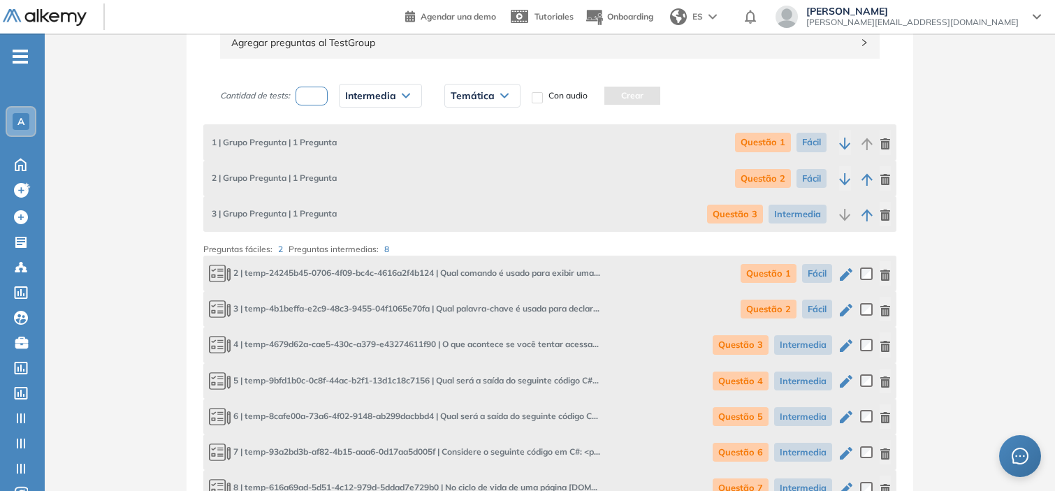
click at [473, 92] on span "Temática" at bounding box center [473, 95] width 44 height 11
click at [474, 204] on li "Questão 4" at bounding box center [469, 201] width 37 height 14
click at [637, 98] on button "Crear" at bounding box center [636, 96] width 56 height 18
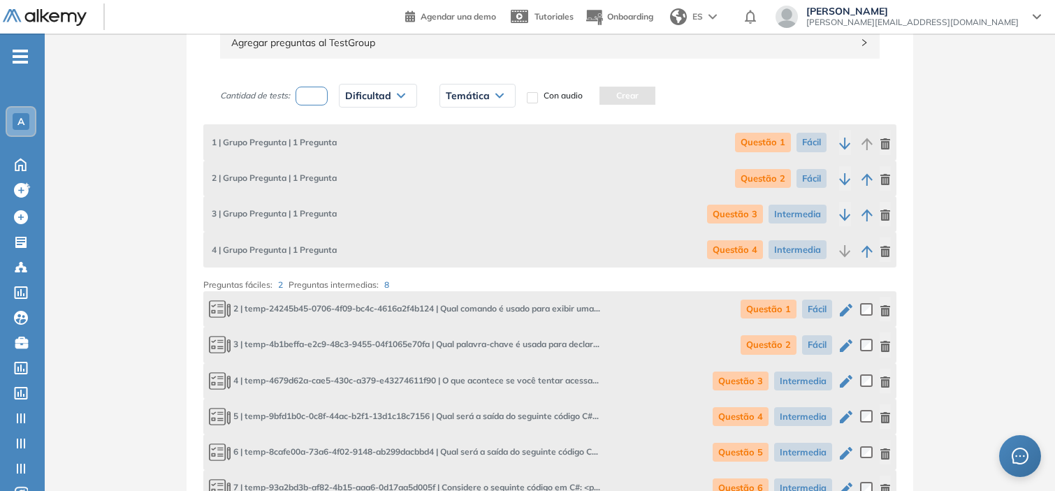
drag, startPoint x: 294, startPoint y: 87, endPoint x: 309, endPoint y: 91, distance: 15.9
click at [309, 91] on div "Cantidad de tests: Dificultad Muy fácil Fácil Intermedia Difícil Muy difícil Av…" at bounding box center [428, 95] width 416 height 35
click at [309, 91] on input "number" at bounding box center [311, 96] width 32 height 19
type input "*"
click at [388, 100] on span "Dificultad" at bounding box center [368, 95] width 46 height 11
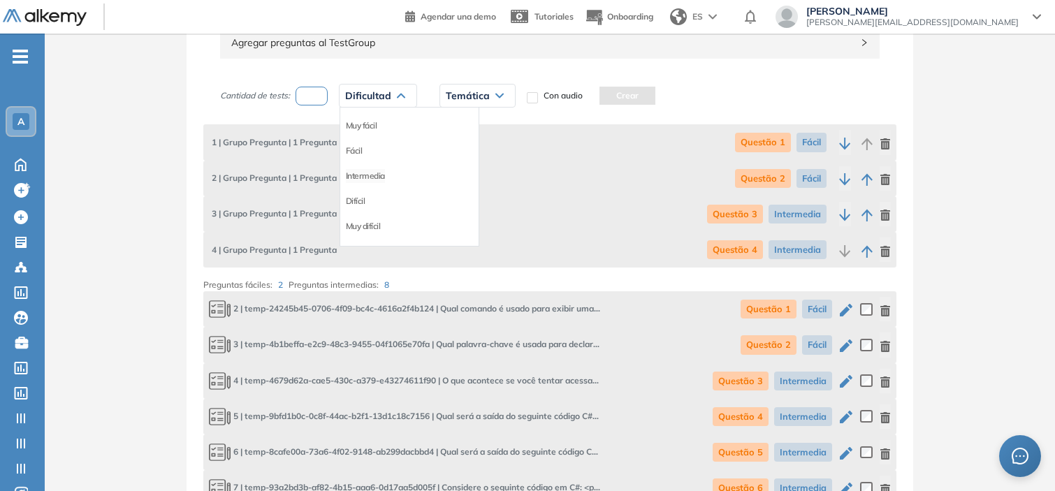
click at [383, 178] on li "Intermedia" at bounding box center [365, 176] width 39 height 14
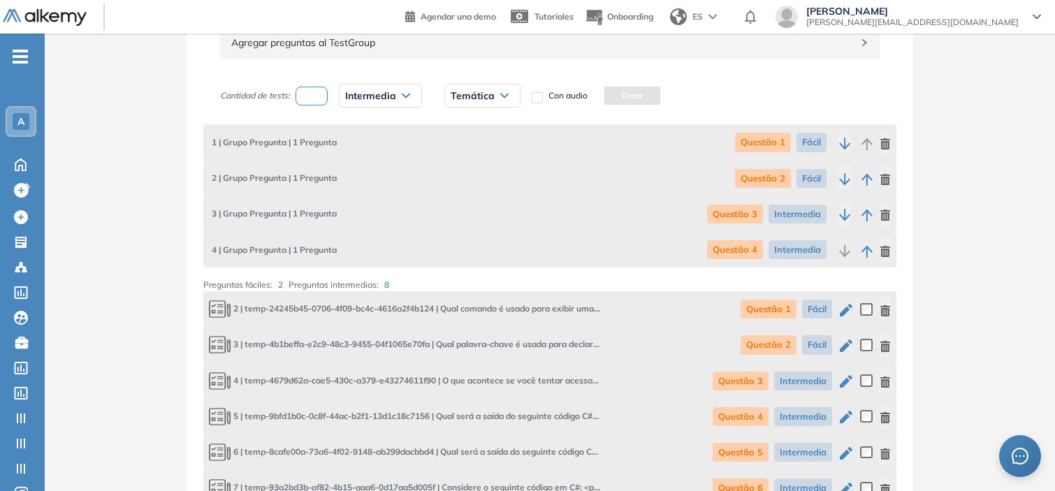
click at [482, 103] on div "Temática" at bounding box center [482, 96] width 75 height 22
click at [482, 201] on li "Questão 4" at bounding box center [469, 201] width 37 height 14
click at [493, 99] on span "Questão 4" at bounding box center [474, 95] width 47 height 11
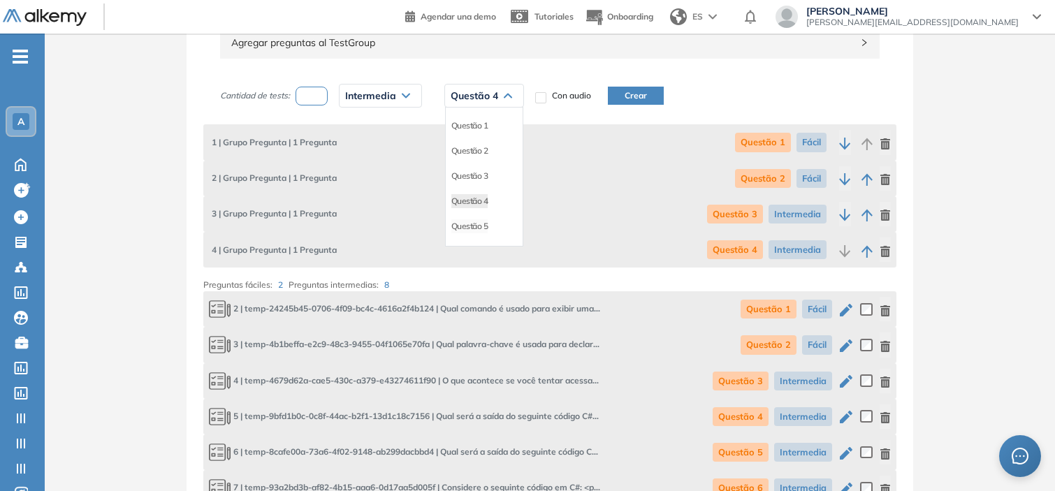
click at [482, 224] on li "Questão 5" at bounding box center [469, 226] width 37 height 14
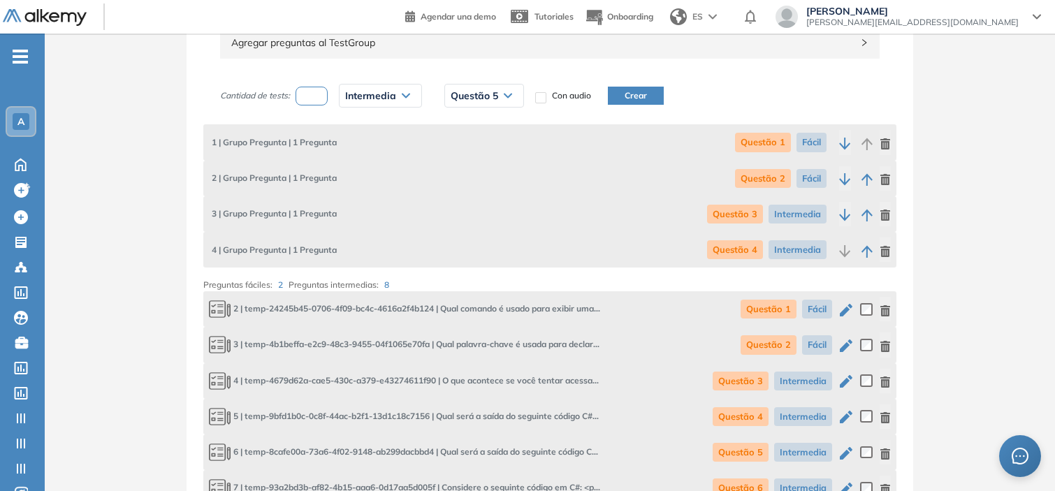
click at [630, 94] on button "Crear" at bounding box center [636, 96] width 56 height 18
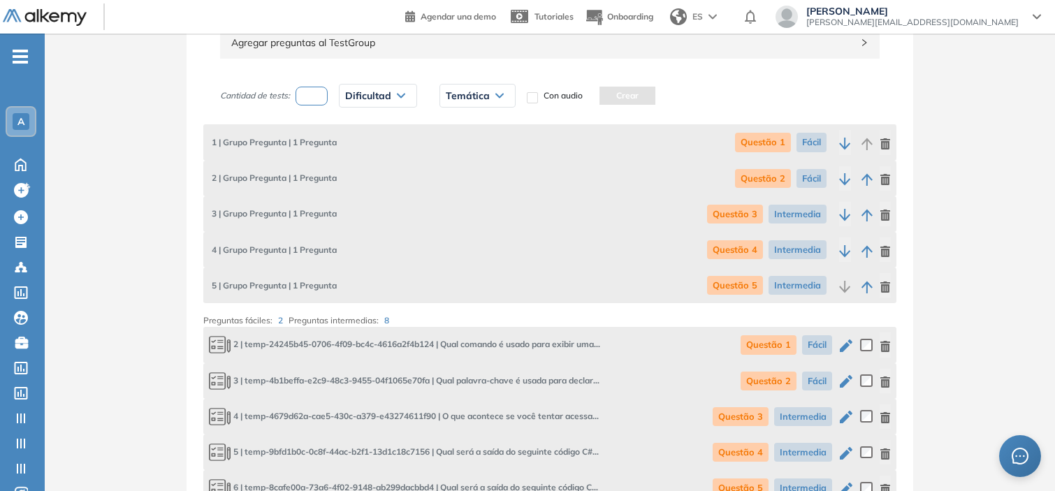
click at [318, 101] on input "number" at bounding box center [311, 96] width 32 height 19
type input "*"
click at [374, 96] on span "Dificultad" at bounding box center [368, 95] width 46 height 11
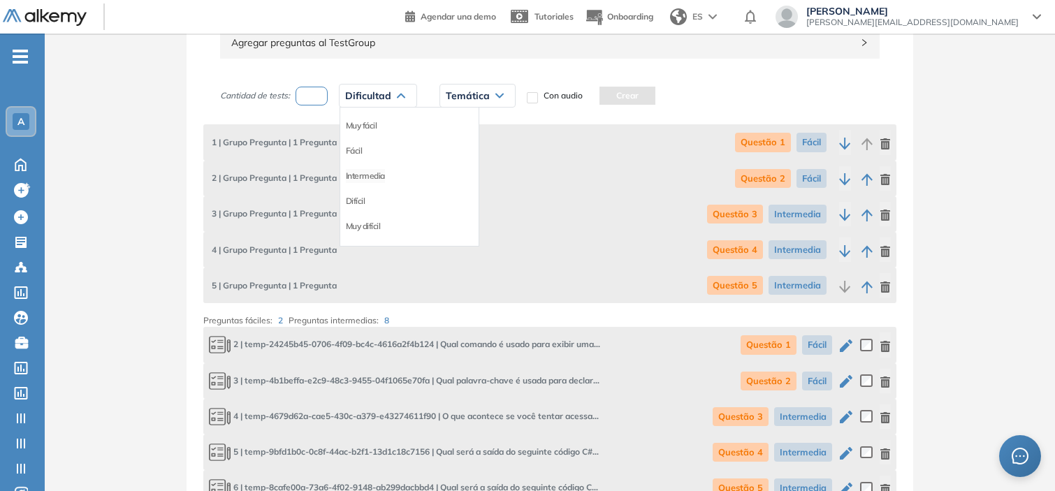
click at [374, 172] on li "Intermedia" at bounding box center [365, 176] width 39 height 14
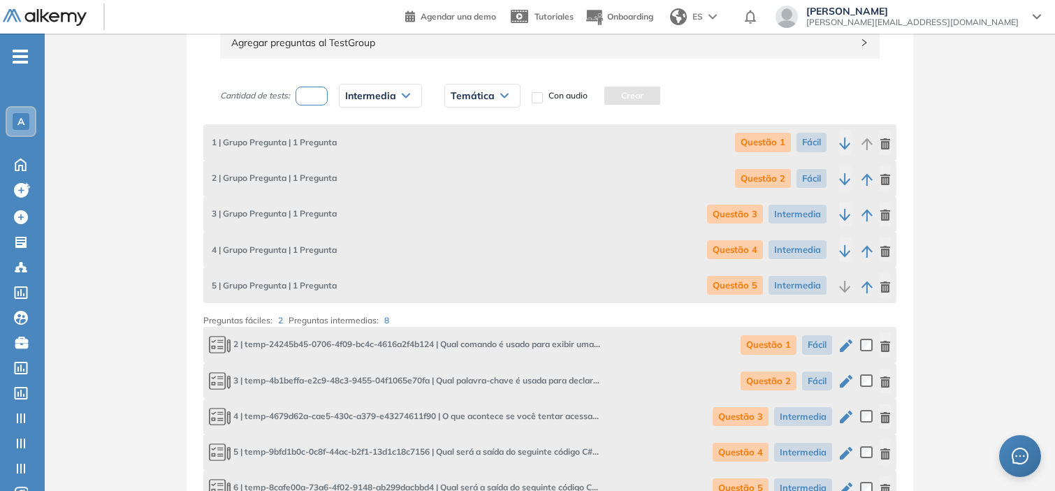
click at [474, 96] on span "Temática" at bounding box center [473, 95] width 44 height 11
click at [472, 130] on li "Questão 6" at bounding box center [469, 128] width 37 height 14
drag, startPoint x: 633, startPoint y: 106, endPoint x: 660, endPoint y: 88, distance: 32.2
click at [636, 88] on div "Cantidad de tests: * Intermedia Muy fácil Fácil Intermedia Difícil Muy difícil …" at bounding box center [428, 95] width 416 height 35
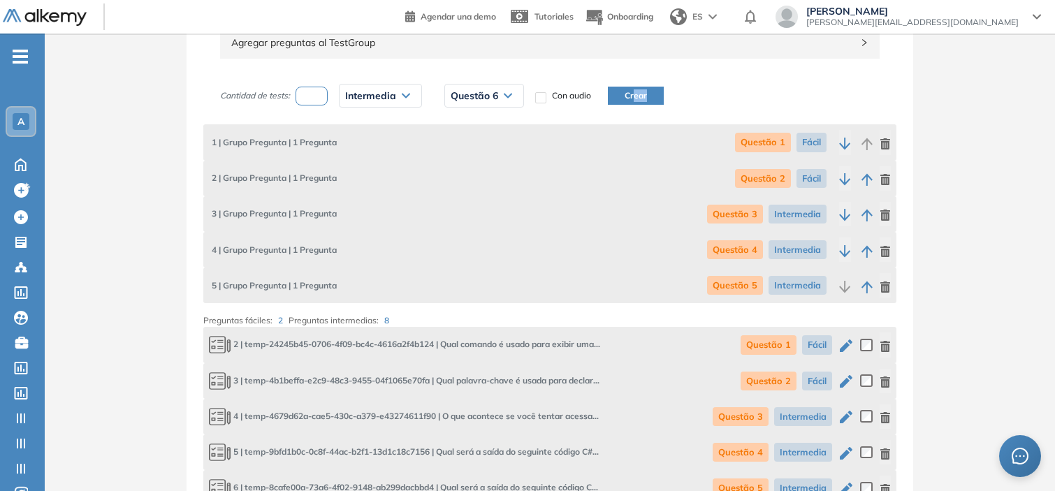
click at [660, 88] on button "Crear" at bounding box center [636, 96] width 56 height 18
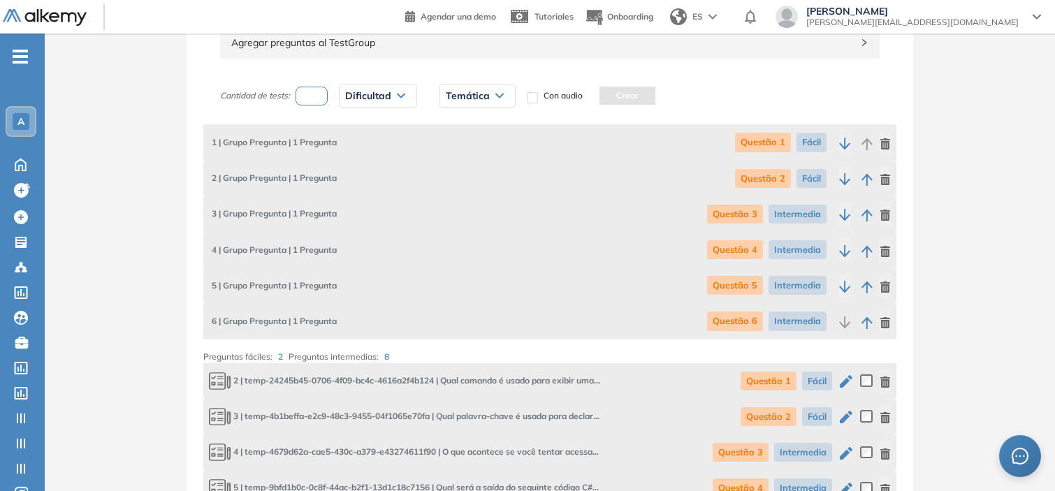
click at [303, 88] on input "number" at bounding box center [311, 96] width 32 height 19
type input "*"
click at [379, 89] on div "Dificultad" at bounding box center [377, 96] width 77 height 22
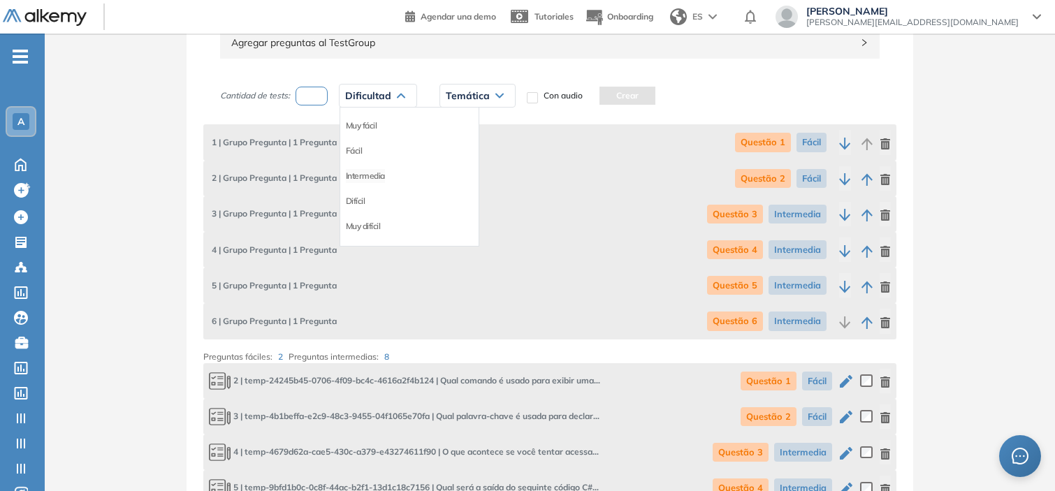
click at [381, 171] on li "Intermedia" at bounding box center [365, 176] width 39 height 14
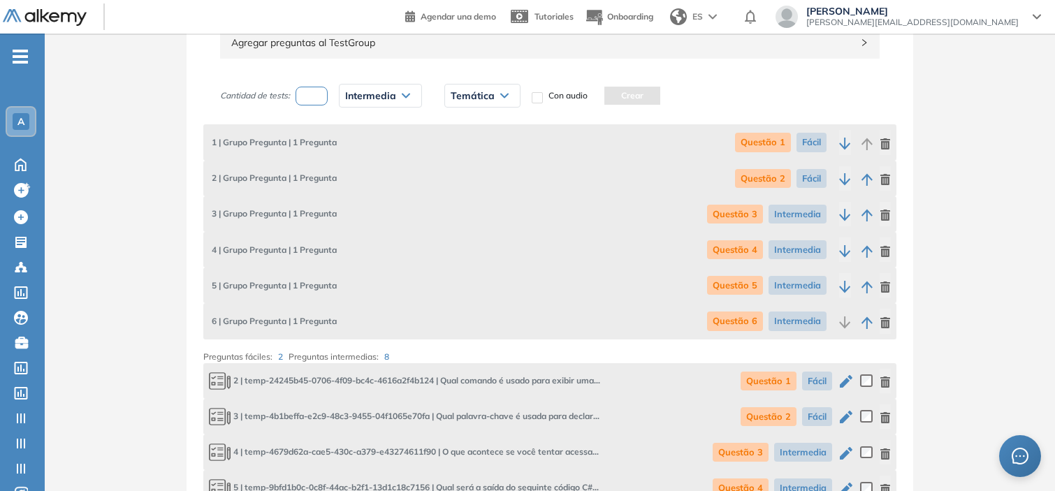
click at [490, 95] on span "Temática" at bounding box center [473, 95] width 44 height 11
click at [483, 155] on li "Questão 7" at bounding box center [469, 153] width 37 height 14
click at [620, 98] on button "Crear" at bounding box center [636, 96] width 56 height 18
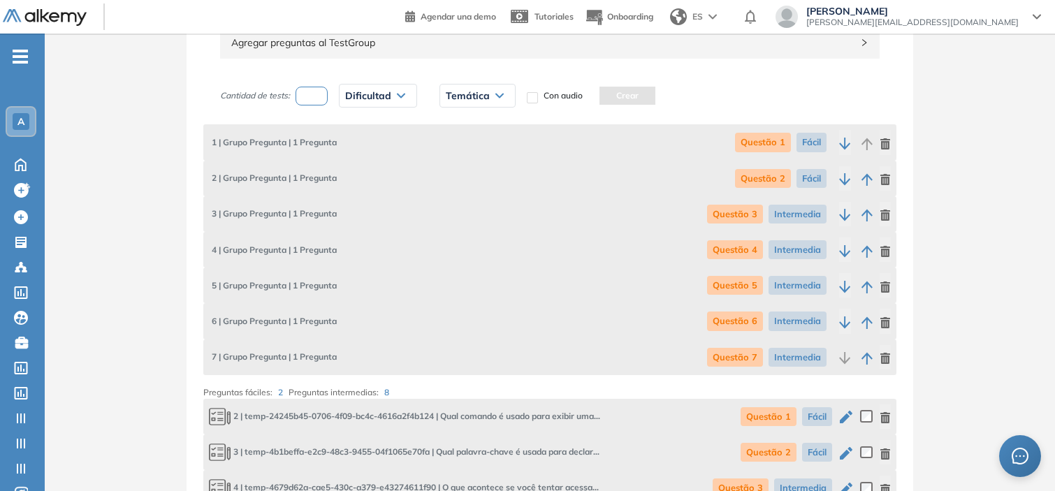
click at [318, 94] on input "number" at bounding box center [311, 96] width 32 height 19
type input "*"
click at [374, 95] on span "Dificultad" at bounding box center [368, 95] width 46 height 11
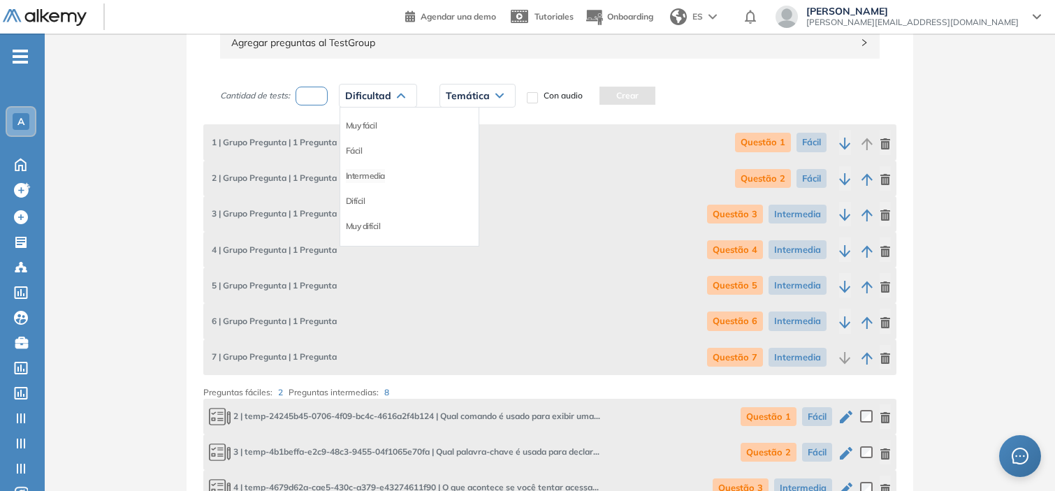
click at [373, 175] on li "Intermedia" at bounding box center [365, 176] width 39 height 14
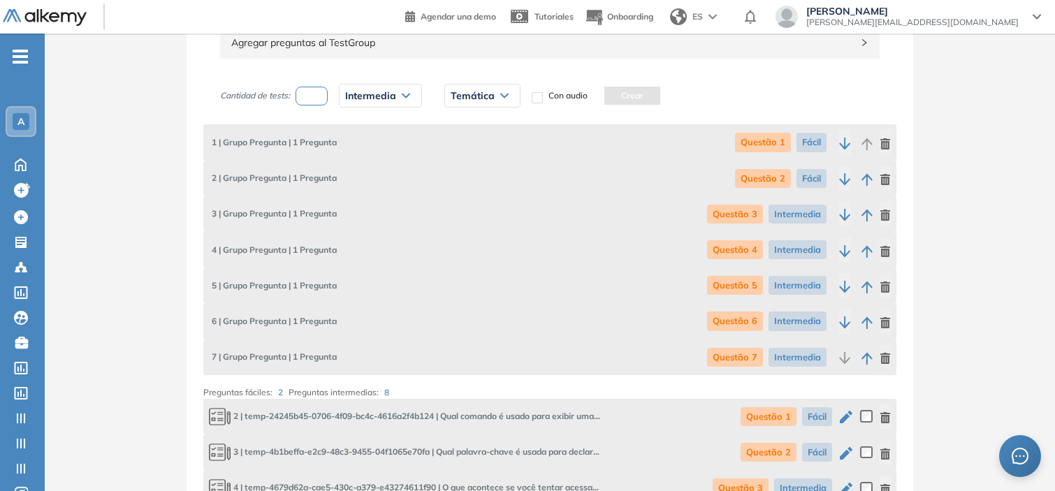
click at [479, 87] on div "Temática" at bounding box center [482, 96] width 75 height 22
click at [479, 182] on li "Questão 8" at bounding box center [469, 178] width 37 height 14
click at [640, 96] on button "Crear" at bounding box center [636, 96] width 56 height 18
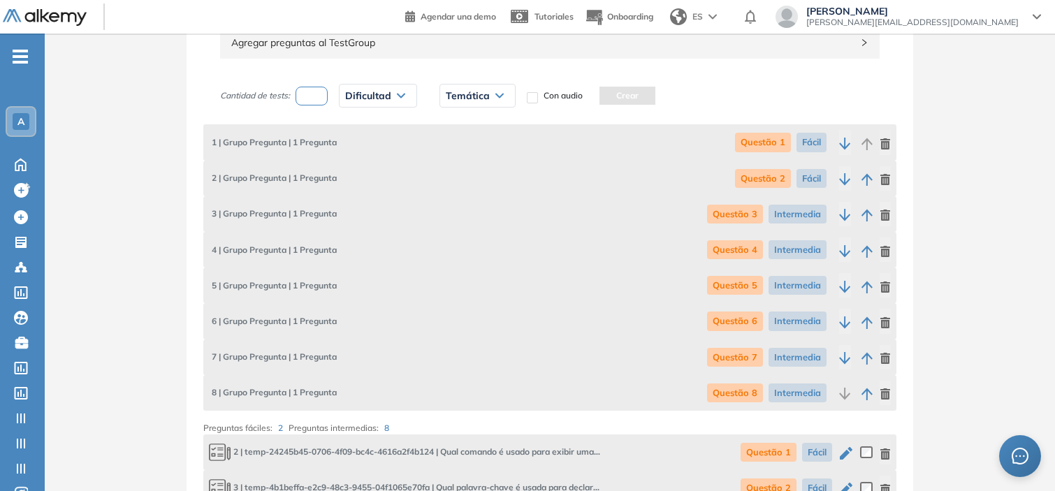
click at [312, 95] on input "number" at bounding box center [311, 96] width 32 height 19
type input "*"
click at [400, 93] on div "Dificultad" at bounding box center [377, 96] width 77 height 22
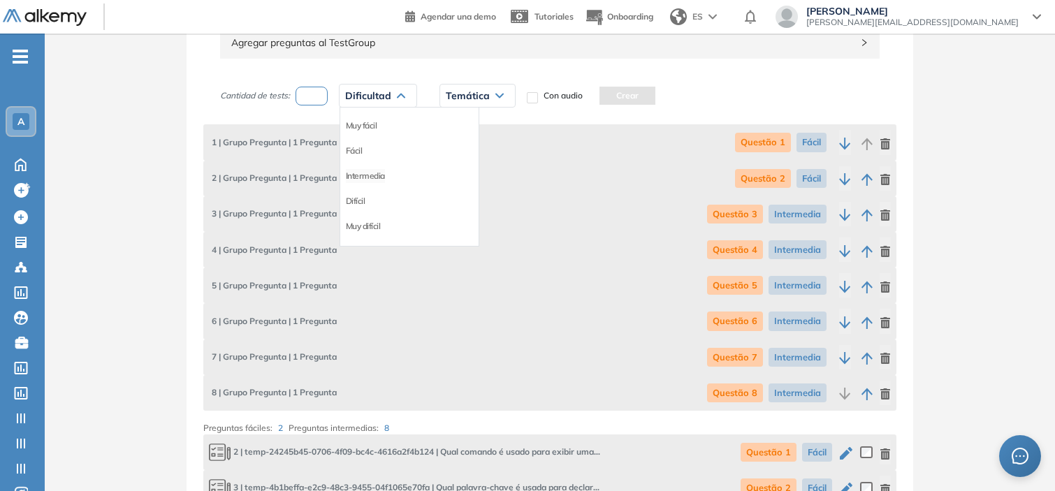
click at [374, 179] on li "Intermedia" at bounding box center [365, 176] width 39 height 14
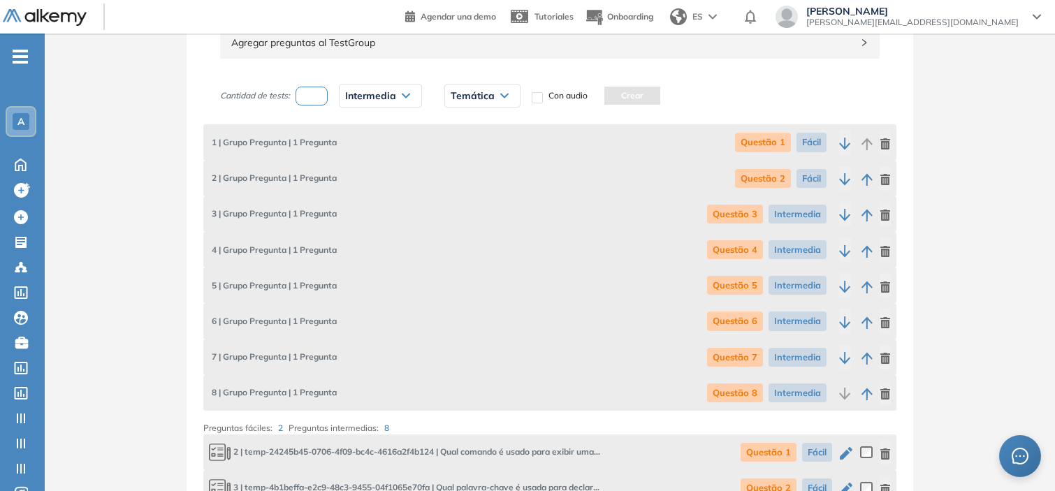
click at [486, 94] on span "Temática" at bounding box center [473, 95] width 44 height 11
click at [481, 200] on li "Questão 9" at bounding box center [469, 203] width 37 height 14
click at [638, 101] on button "Crear" at bounding box center [636, 96] width 56 height 18
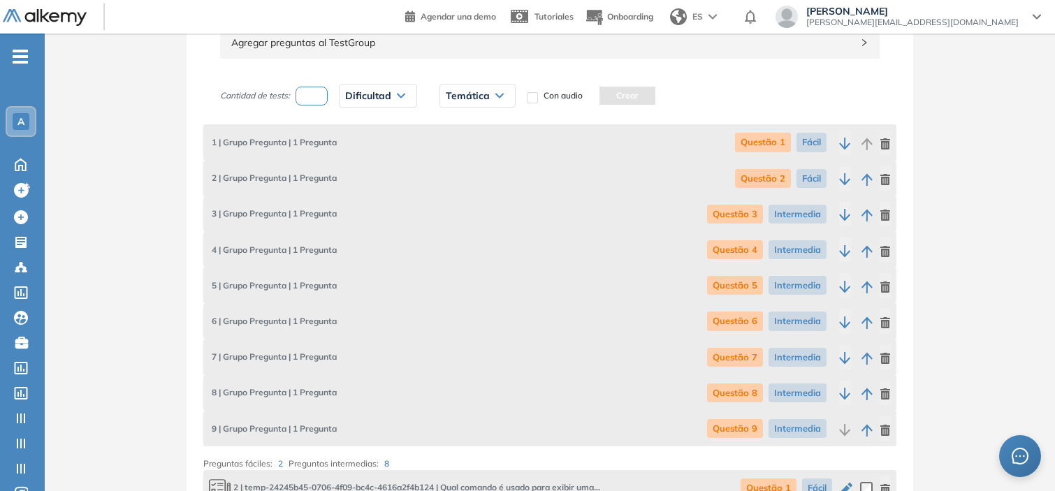
click at [318, 92] on input "*" at bounding box center [311, 96] width 32 height 19
type input "*"
click at [400, 91] on div "Dificultad" at bounding box center [377, 96] width 77 height 22
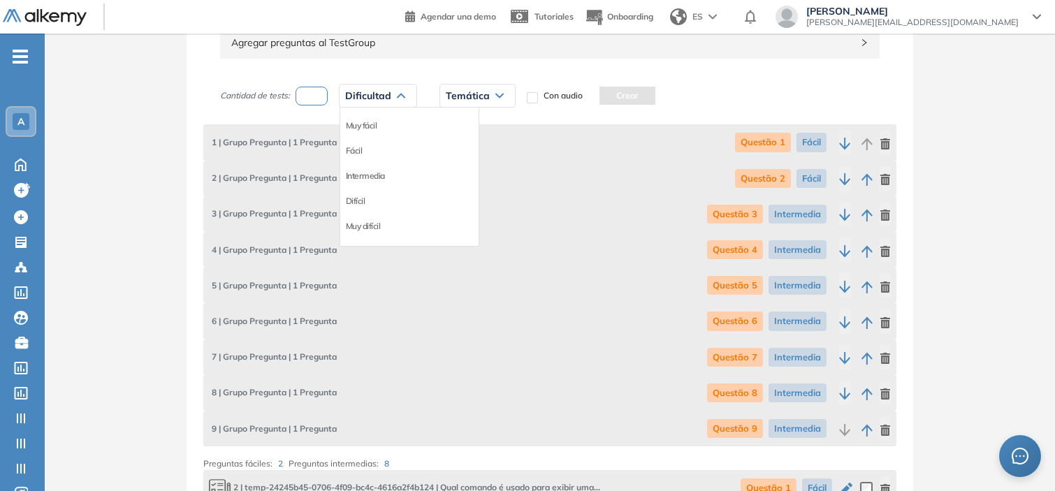
click at [376, 177] on li "Intermedia" at bounding box center [365, 176] width 39 height 14
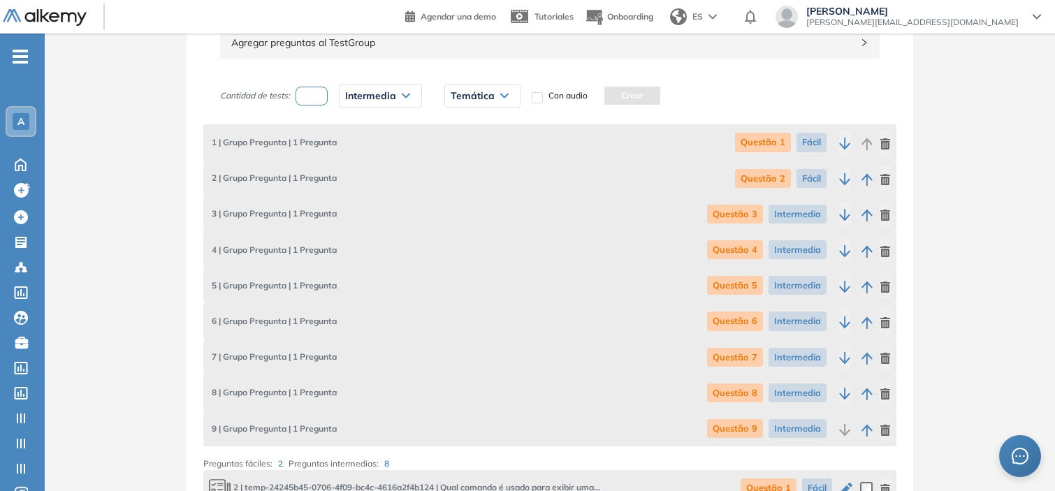
click at [490, 98] on span "Temática" at bounding box center [473, 95] width 44 height 11
click at [476, 228] on li "Questão 10" at bounding box center [471, 228] width 41 height 14
click at [636, 96] on button "Crear" at bounding box center [641, 96] width 56 height 18
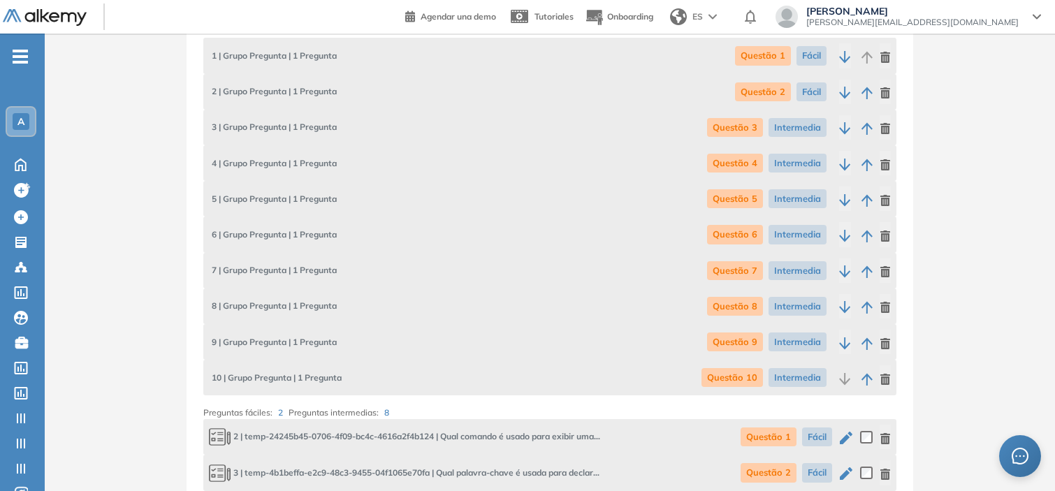
scroll to position [1638, 0]
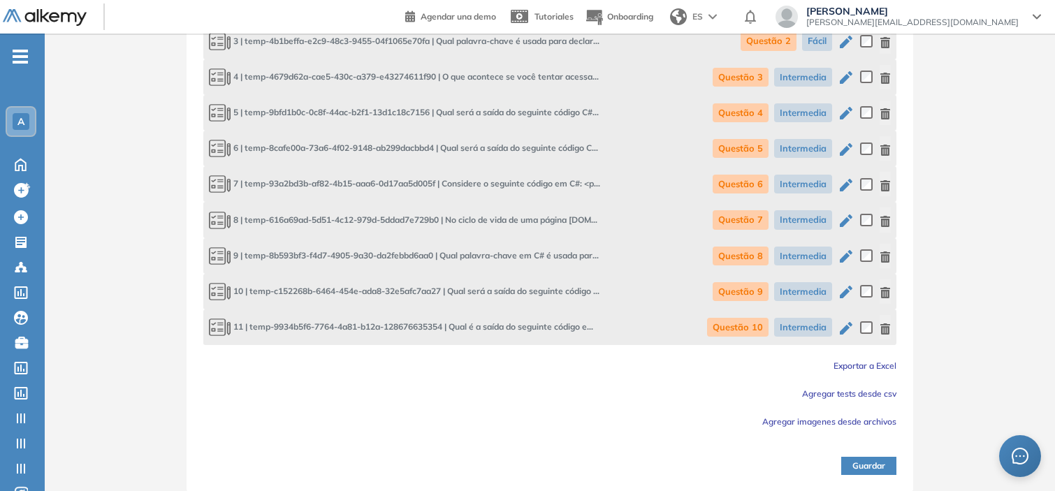
click at [874, 462] on button "Guardar" at bounding box center [868, 466] width 55 height 18
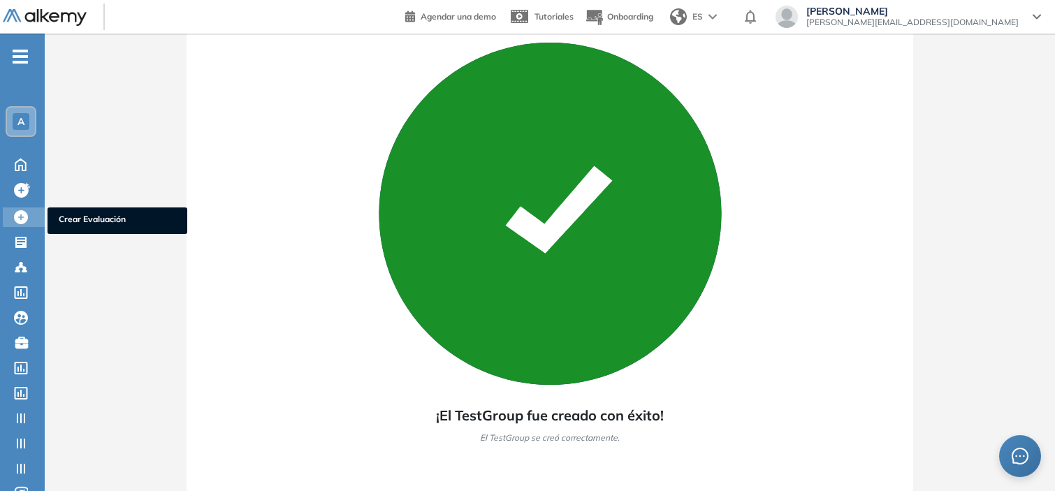
click at [17, 210] on icon at bounding box center [21, 217] width 14 height 14
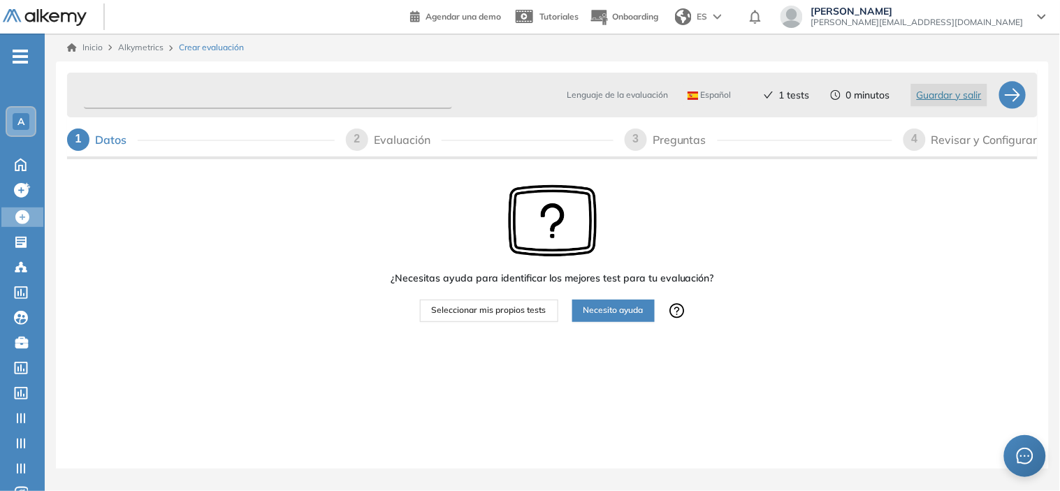
click at [113, 87] on input "text" at bounding box center [268, 95] width 368 height 27
type input "**********"
click at [478, 302] on button "Seleccionar mis propios tests" at bounding box center [489, 311] width 138 height 22
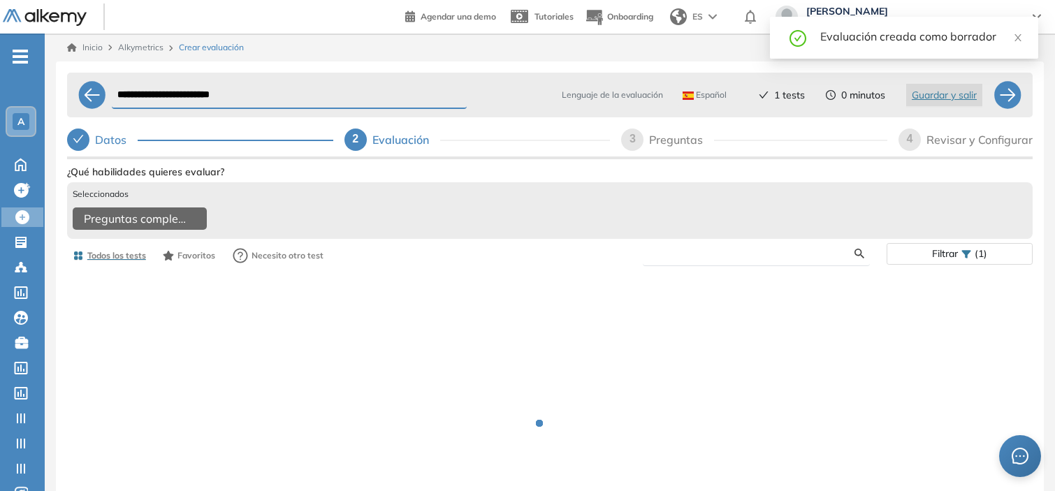
click at [682, 260] on input "text" at bounding box center [754, 253] width 201 height 13
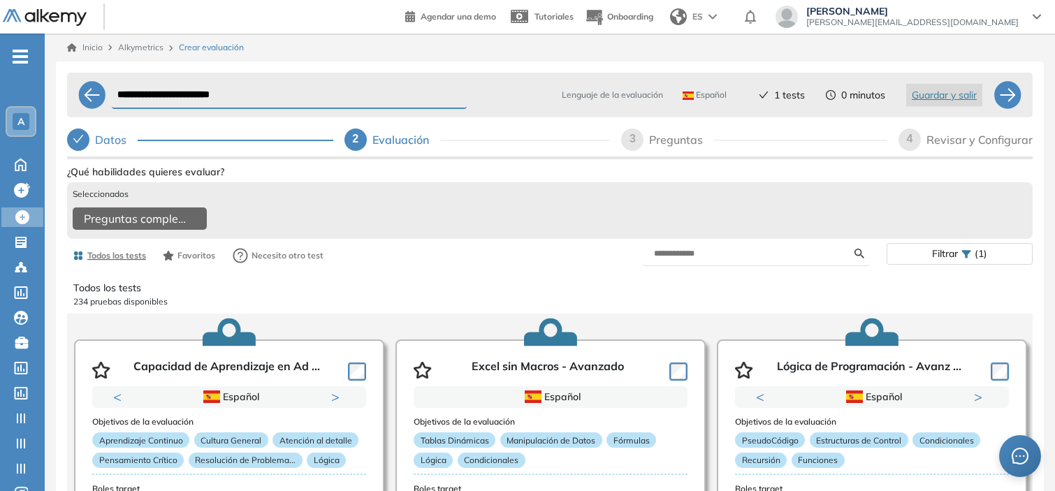
click at [82, 138] on icon "check" at bounding box center [78, 138] width 11 height 11
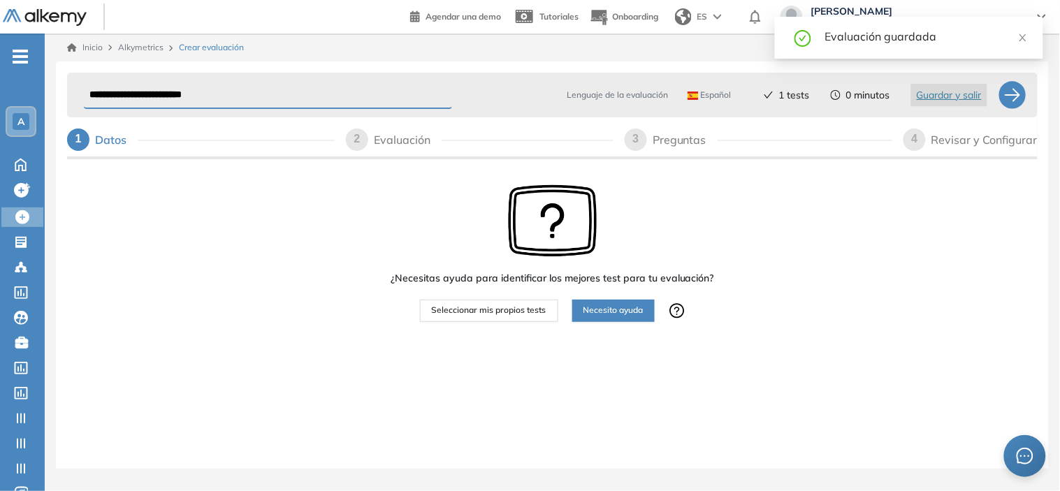
click at [711, 89] on span "Español" at bounding box center [709, 94] width 44 height 11
click at [703, 177] on li "Portugués" at bounding box center [713, 175] width 50 height 14
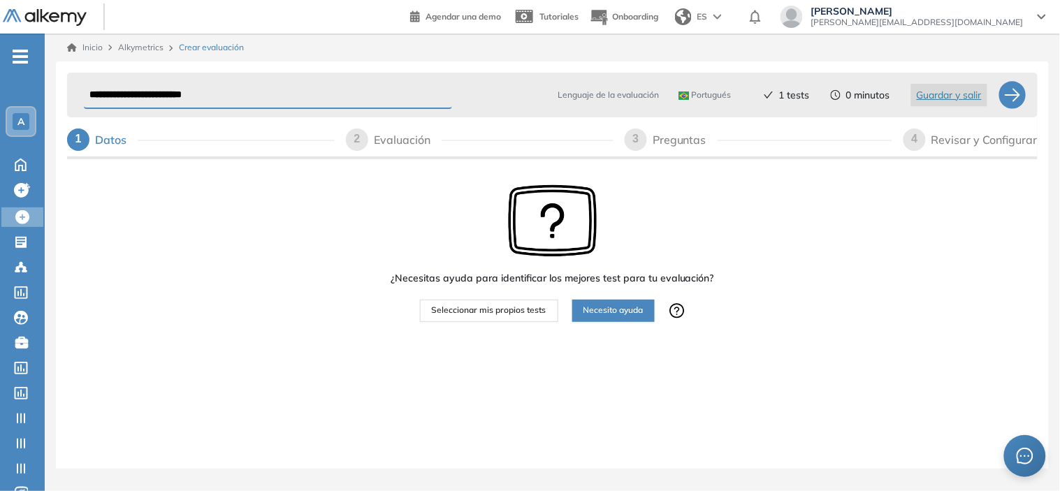
click at [376, 142] on div "Evaluación" at bounding box center [408, 140] width 68 height 22
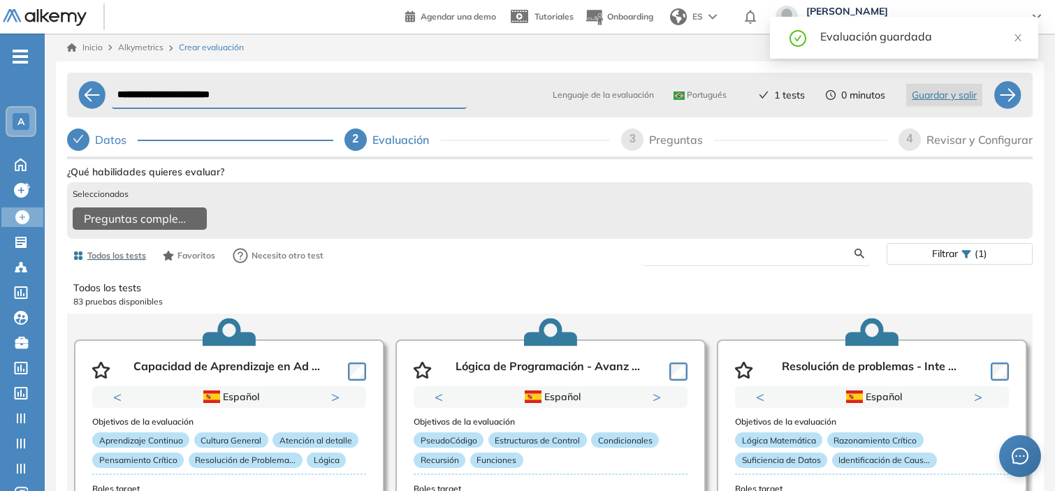
click at [673, 260] on input "text" at bounding box center [754, 253] width 201 height 13
type input "*****"
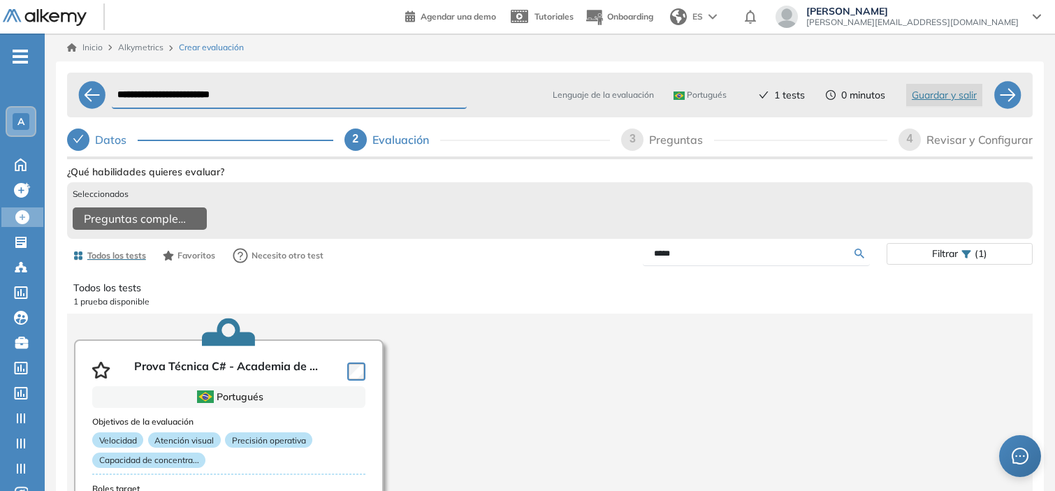
scroll to position [79, 0]
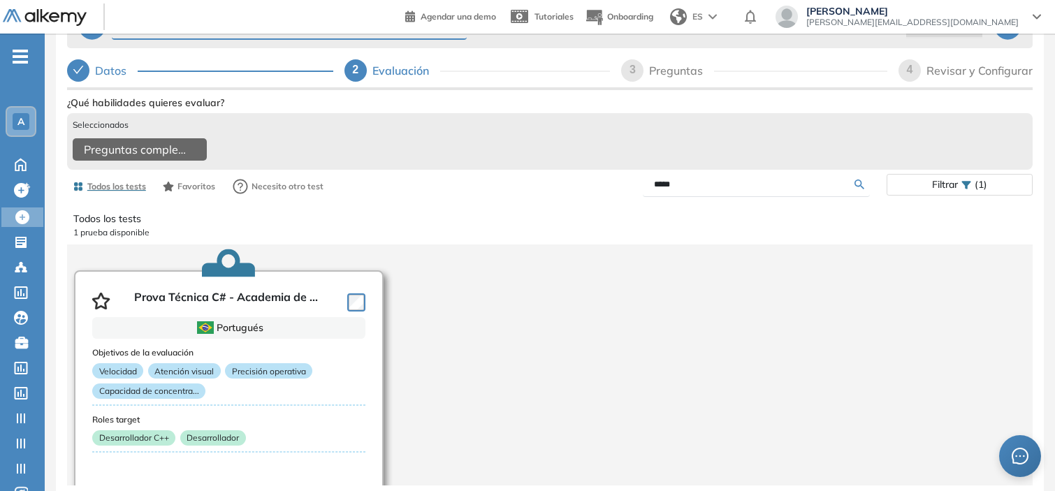
click at [353, 291] on div at bounding box center [354, 301] width 24 height 21
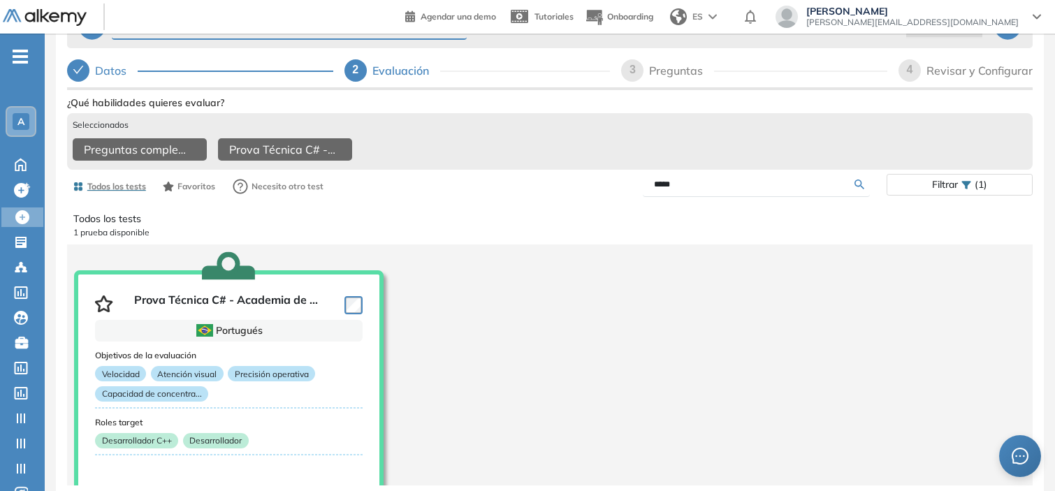
scroll to position [0, 0]
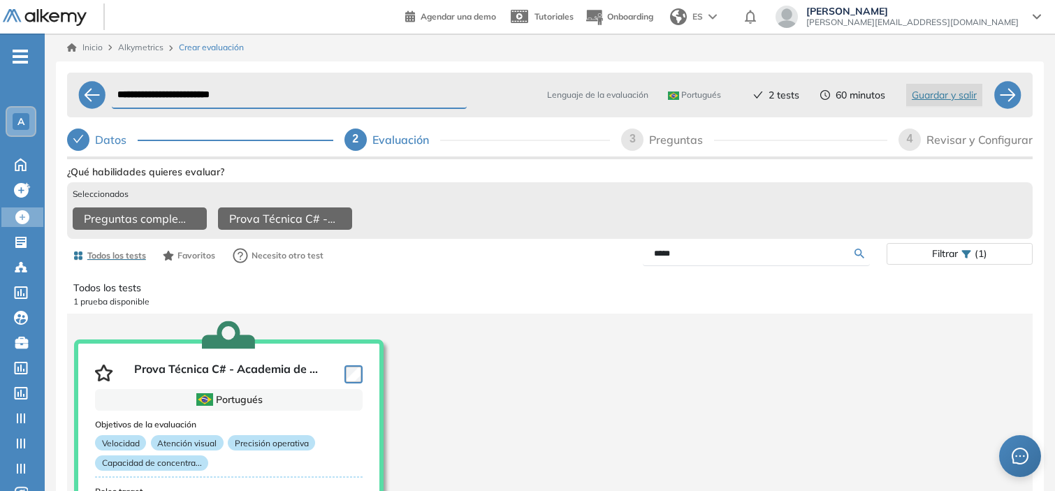
click at [631, 129] on div "3" at bounding box center [632, 140] width 22 height 22
select select "*****"
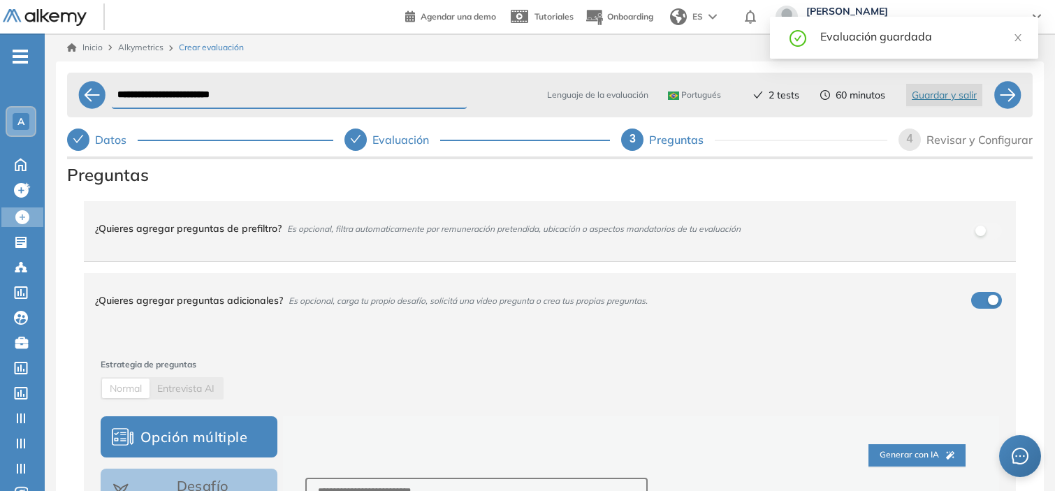
click at [908, 137] on span "4" at bounding box center [910, 139] width 6 height 12
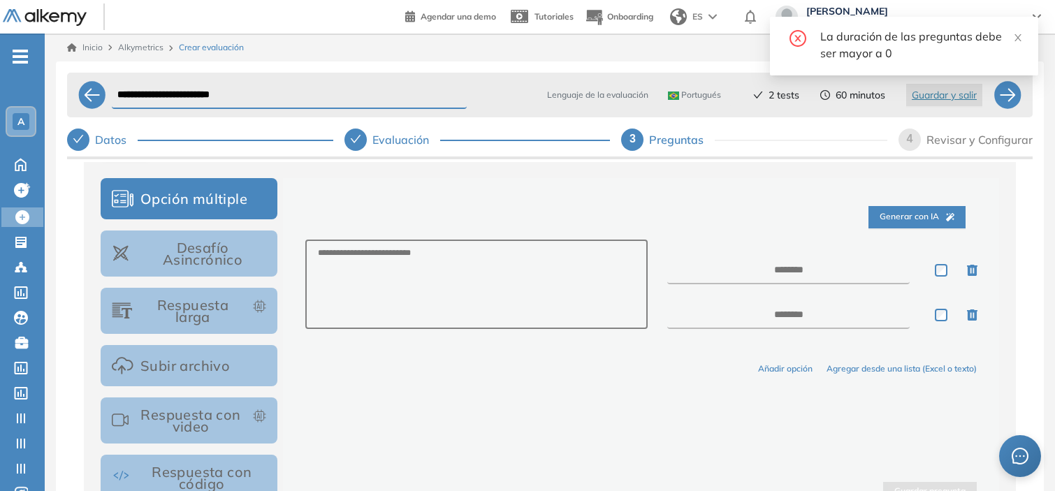
scroll to position [123, 0]
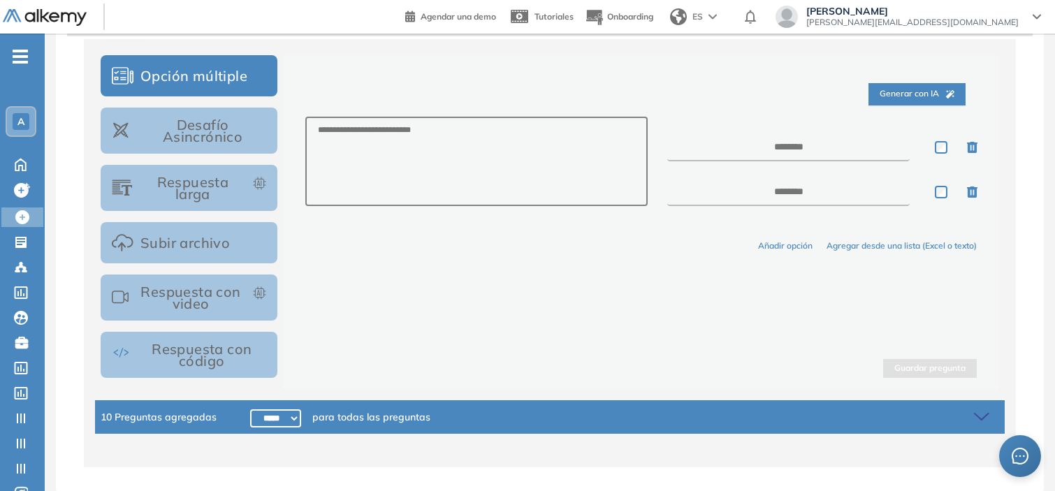
click at [974, 418] on icon at bounding box center [984, 417] width 20 height 20
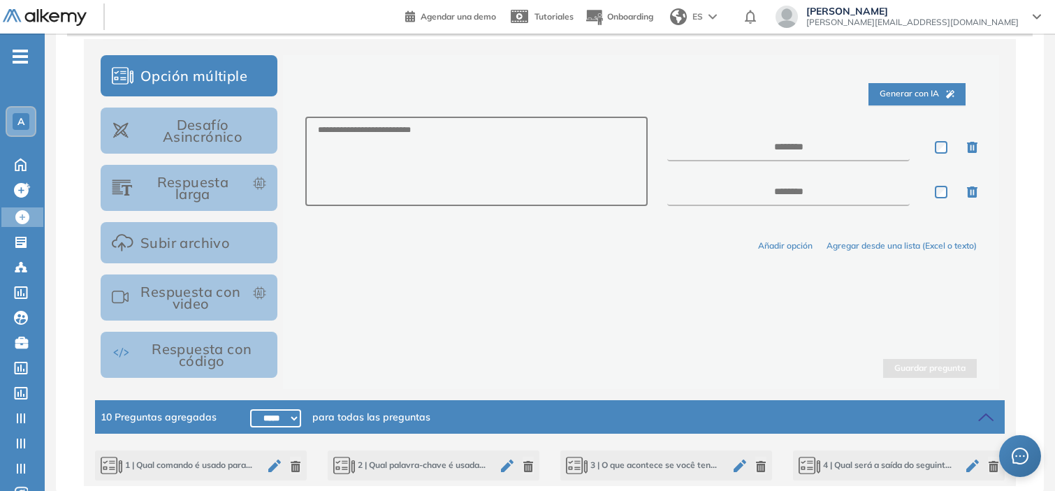
scroll to position [361, 0]
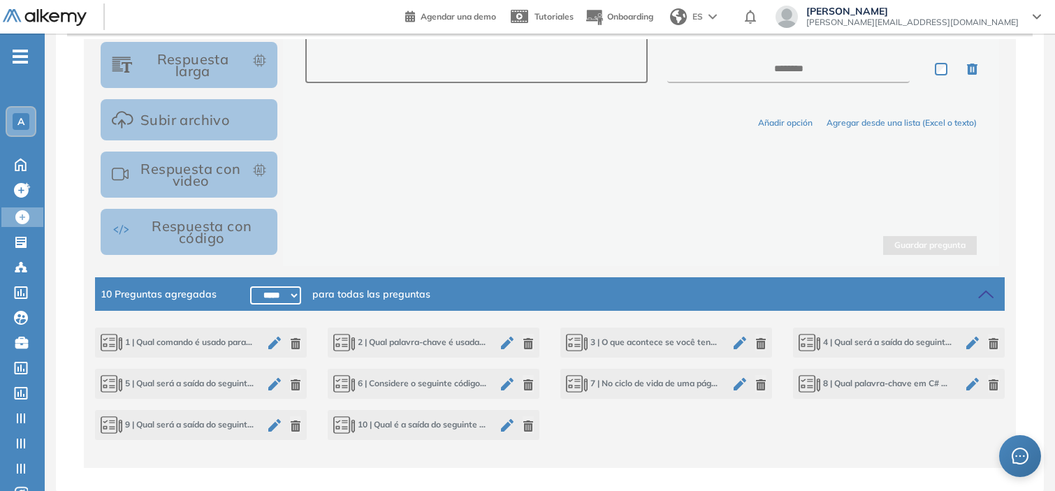
click at [529, 420] on icon "button" at bounding box center [528, 425] width 10 height 11
click at [522, 382] on icon "button" at bounding box center [527, 384] width 11 height 11
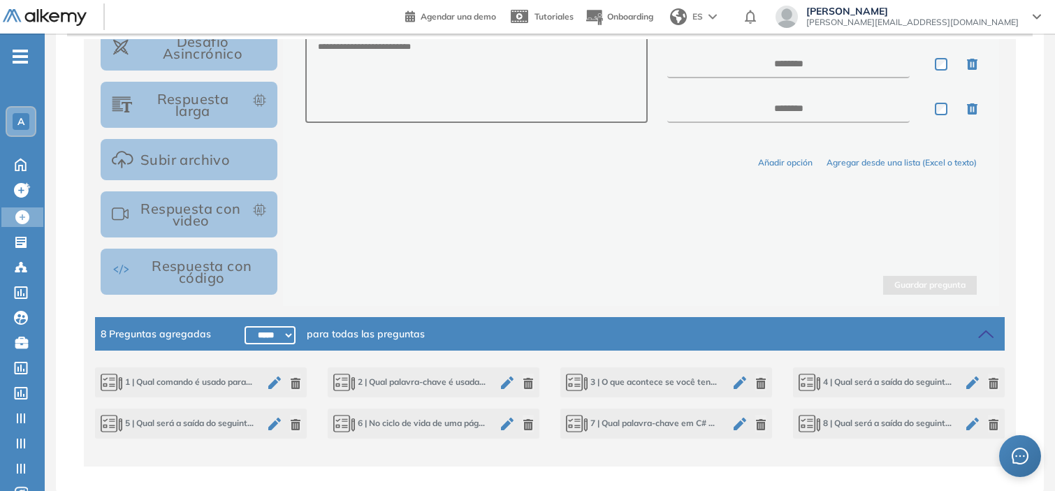
scroll to position [321, 0]
click at [525, 378] on icon "button" at bounding box center [528, 383] width 10 height 11
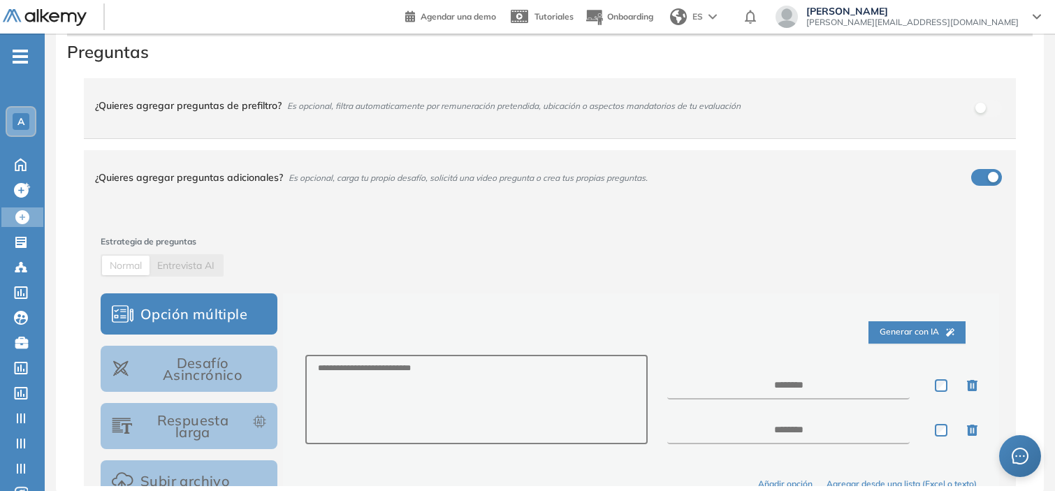
scroll to position [0, 0]
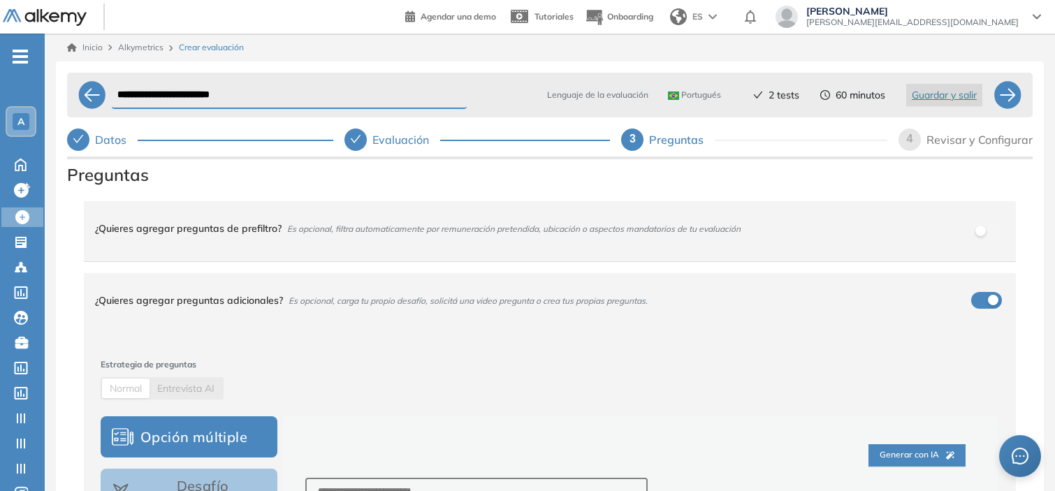
click at [377, 136] on div "Evaluación" at bounding box center [406, 140] width 68 height 22
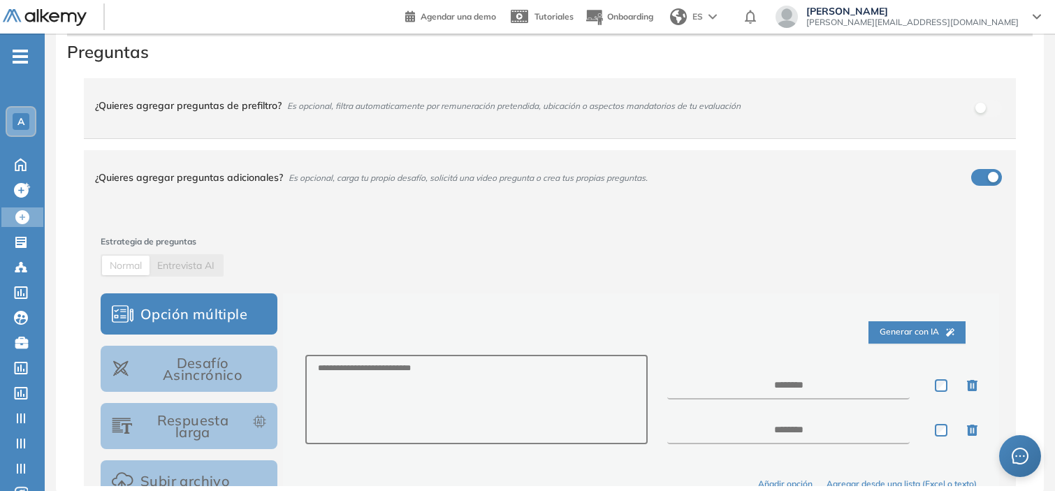
scroll to position [320, 0]
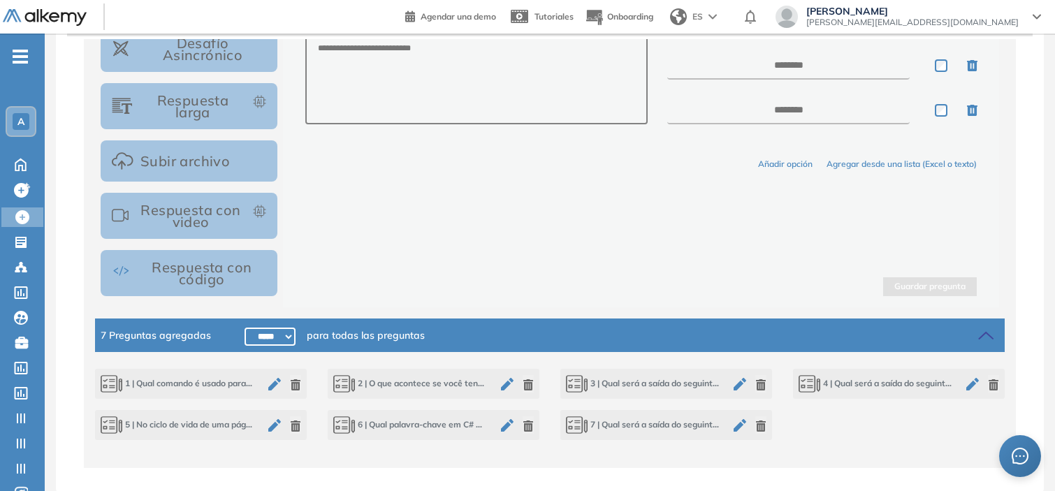
click at [295, 423] on icon "button" at bounding box center [296, 425] width 10 height 11
click at [296, 388] on icon "button" at bounding box center [296, 384] width 10 height 11
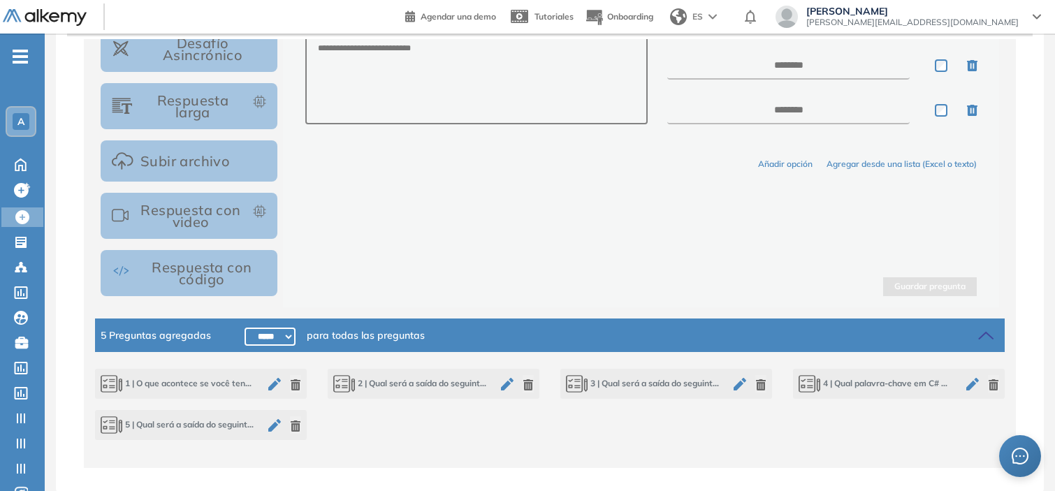
click at [297, 423] on icon "button" at bounding box center [296, 425] width 10 height 11
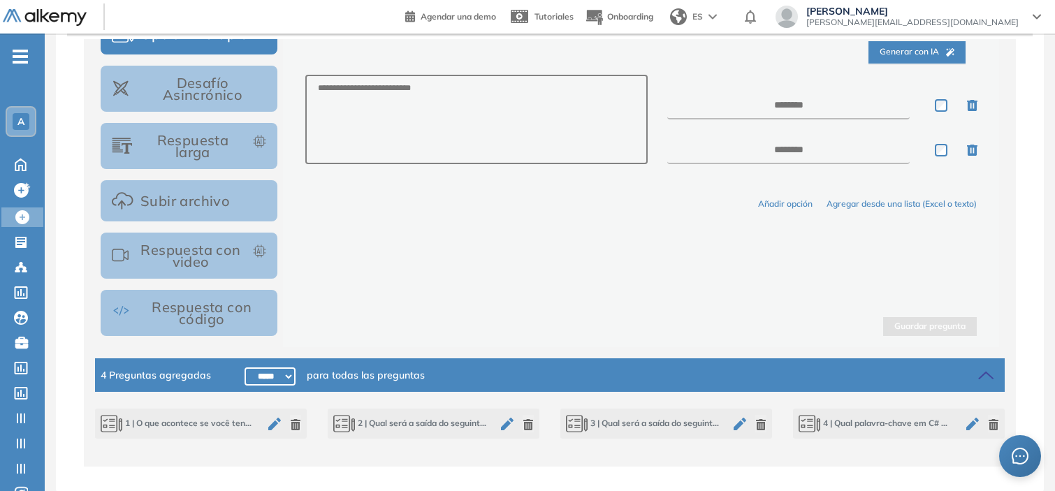
scroll to position [279, 0]
click at [295, 421] on icon "button" at bounding box center [295, 425] width 11 height 11
click at [525, 417] on button "button" at bounding box center [527, 424] width 11 height 17
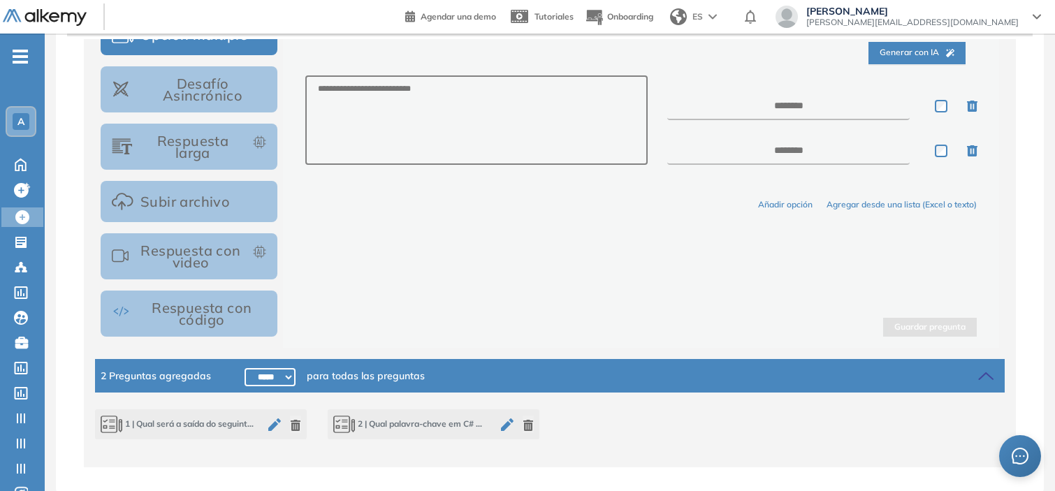
click at [525, 417] on button "button" at bounding box center [527, 424] width 11 height 17
click at [292, 430] on button "button" at bounding box center [295, 424] width 11 height 17
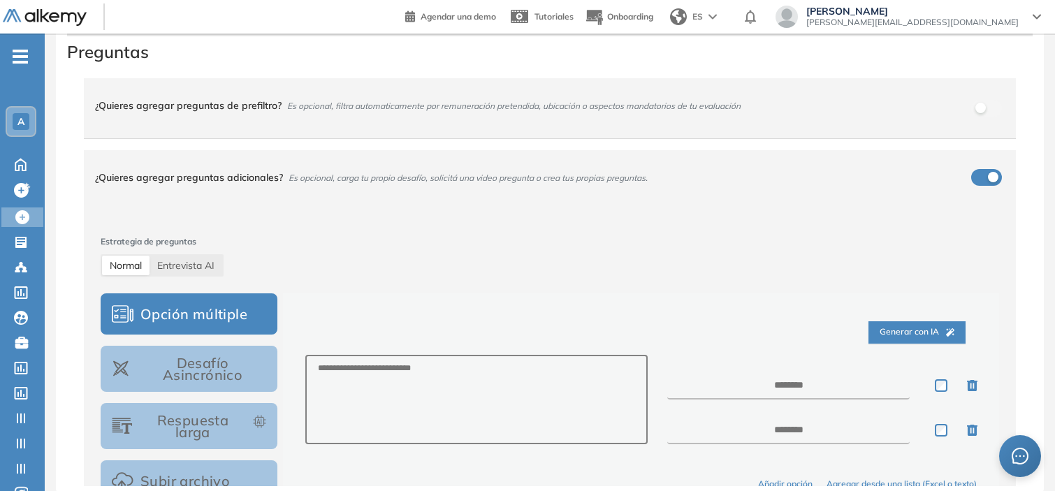
scroll to position [0, 0]
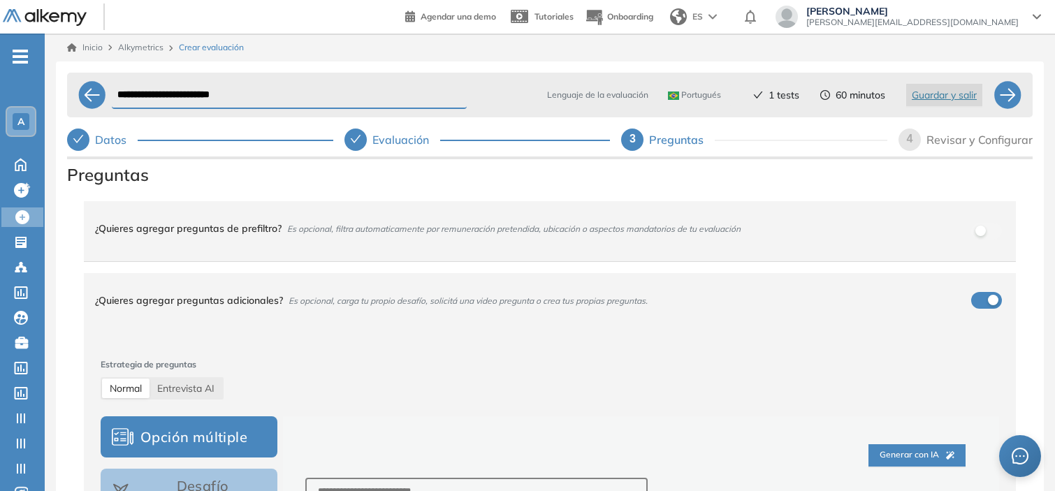
click at [930, 133] on div "Revisar y Configurar" at bounding box center [979, 140] width 106 height 22
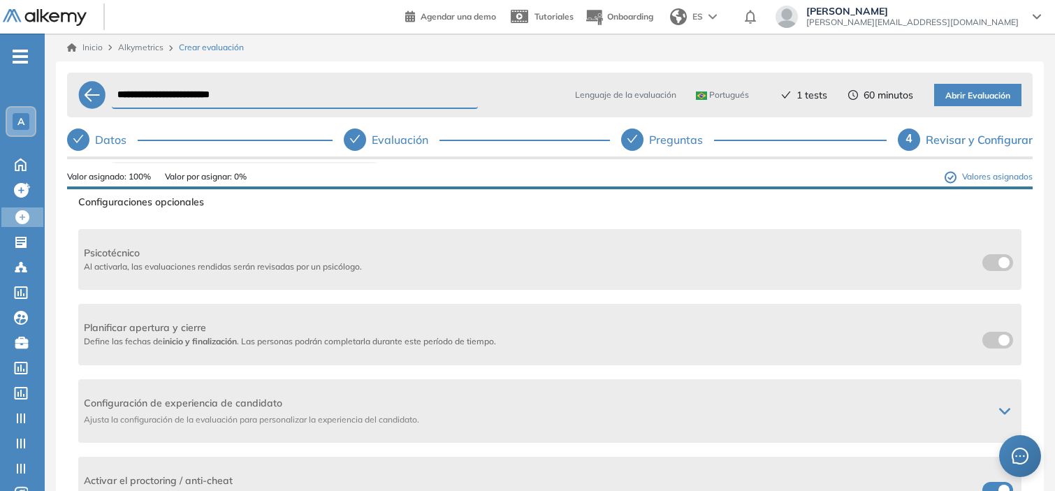
scroll to position [233, 0]
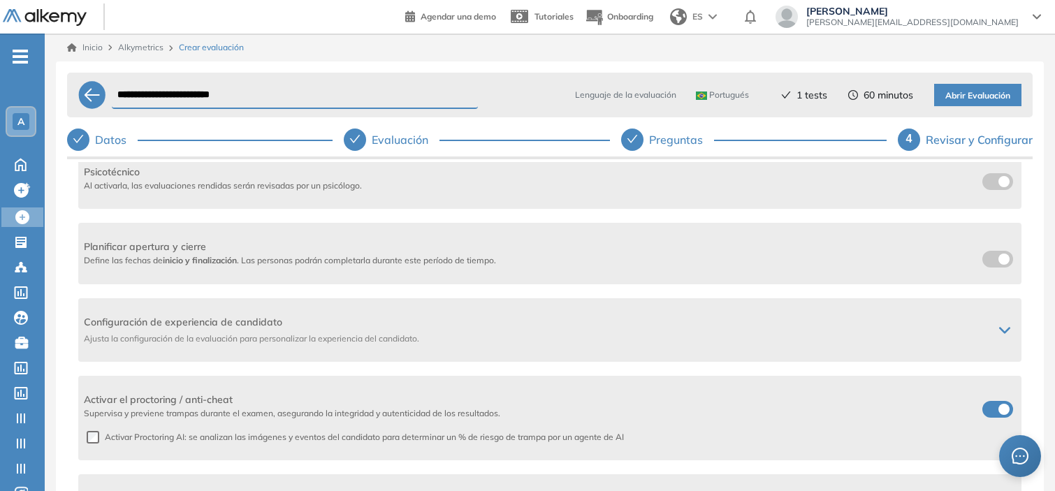
click at [990, 413] on label at bounding box center [997, 409] width 31 height 17
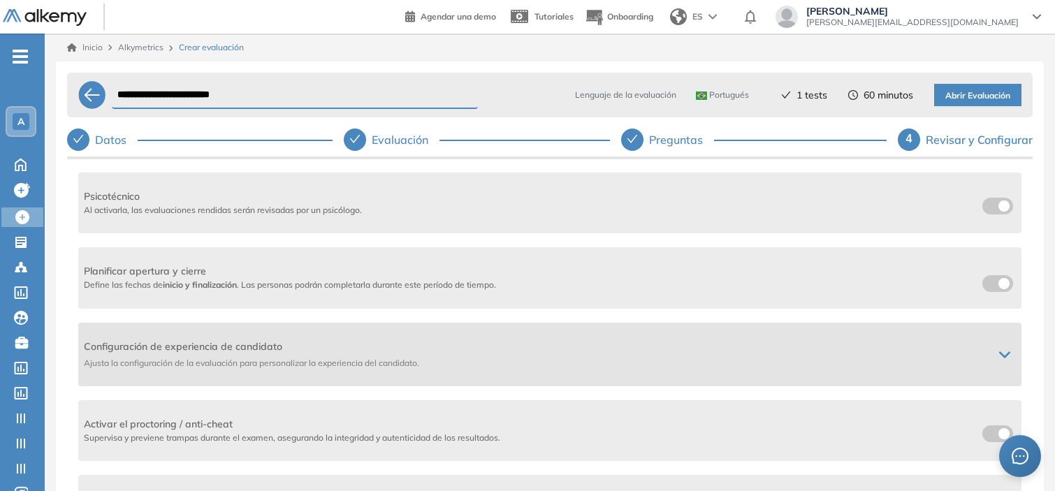
scroll to position [0, 0]
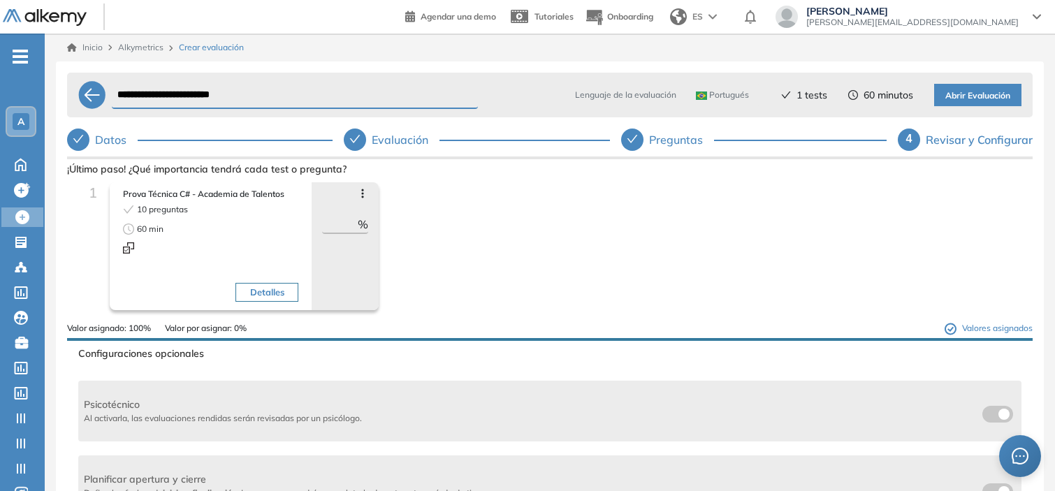
click at [995, 91] on span "Abrir Evaluación" at bounding box center [977, 95] width 65 height 13
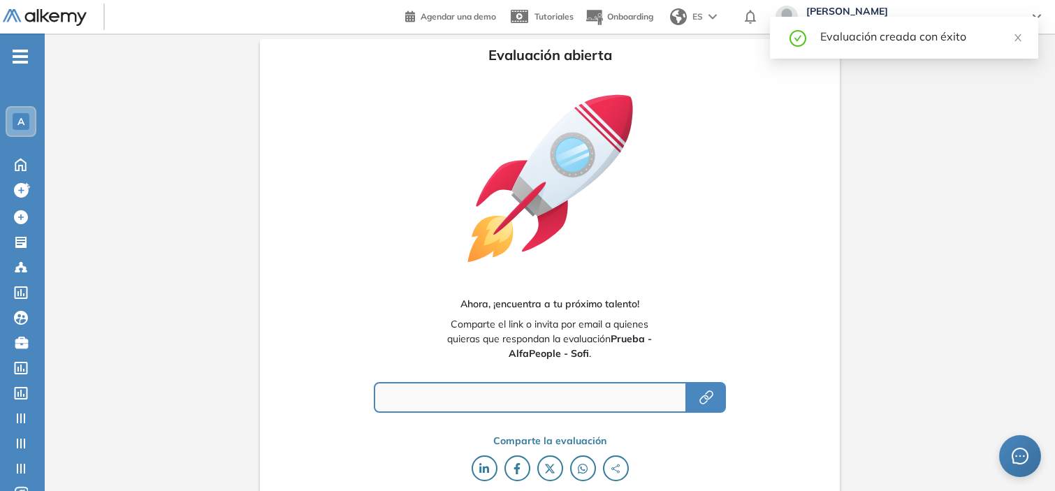
type input "**********"
click at [714, 399] on icon "button" at bounding box center [706, 397] width 17 height 17
